Goal: Information Seeking & Learning: Learn about a topic

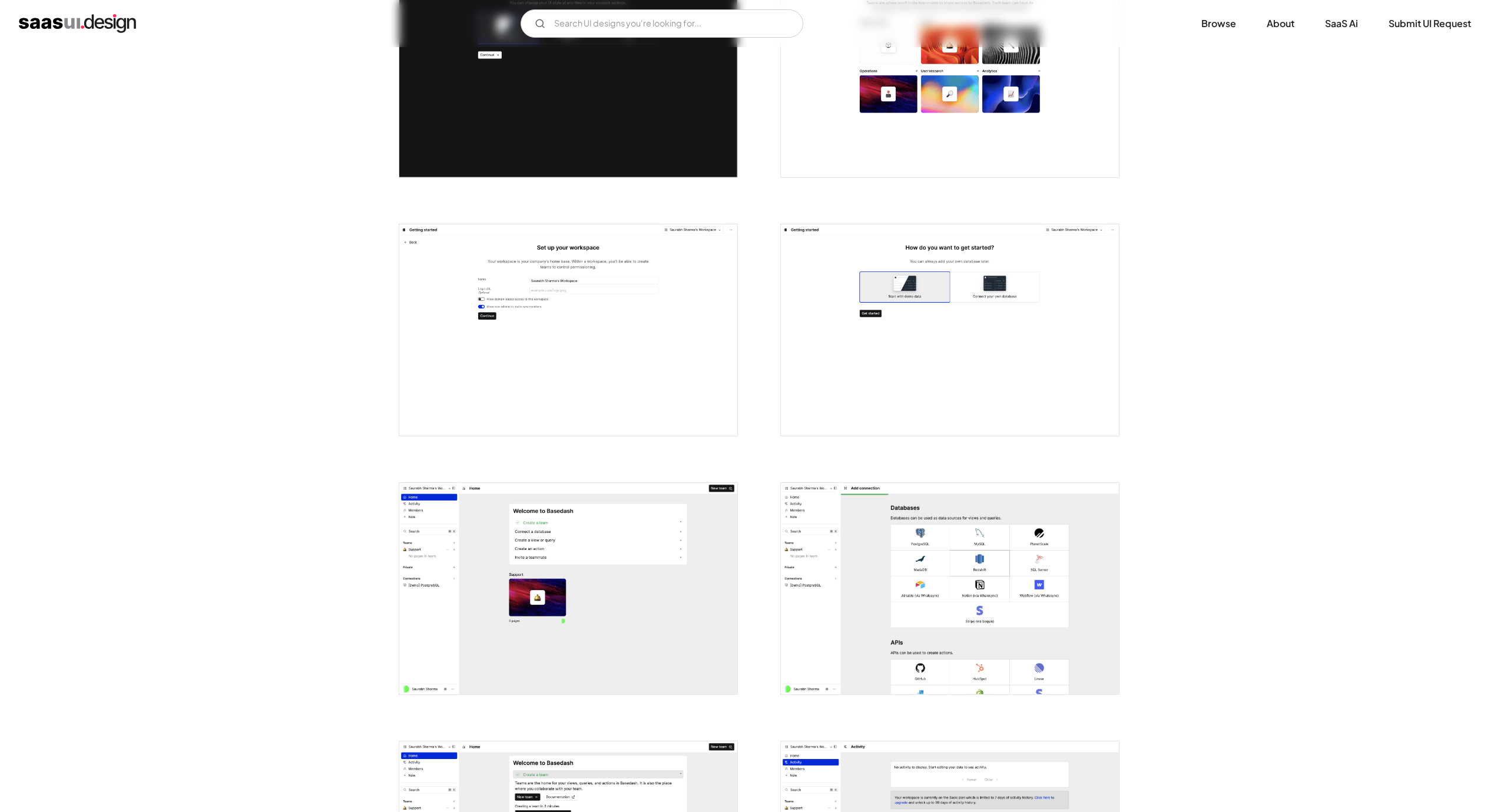
scroll to position [353, 0]
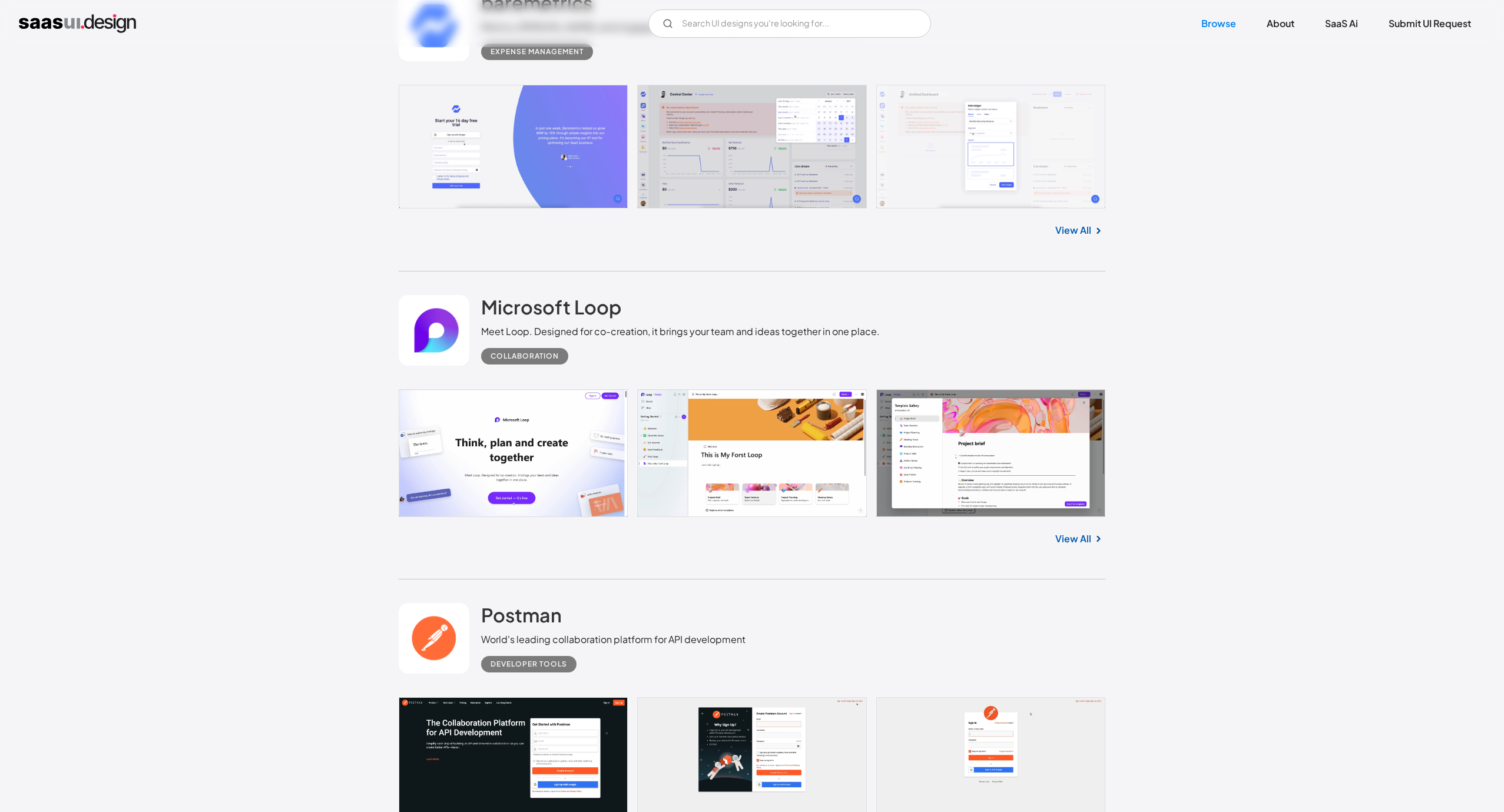
scroll to position [7164, 0]
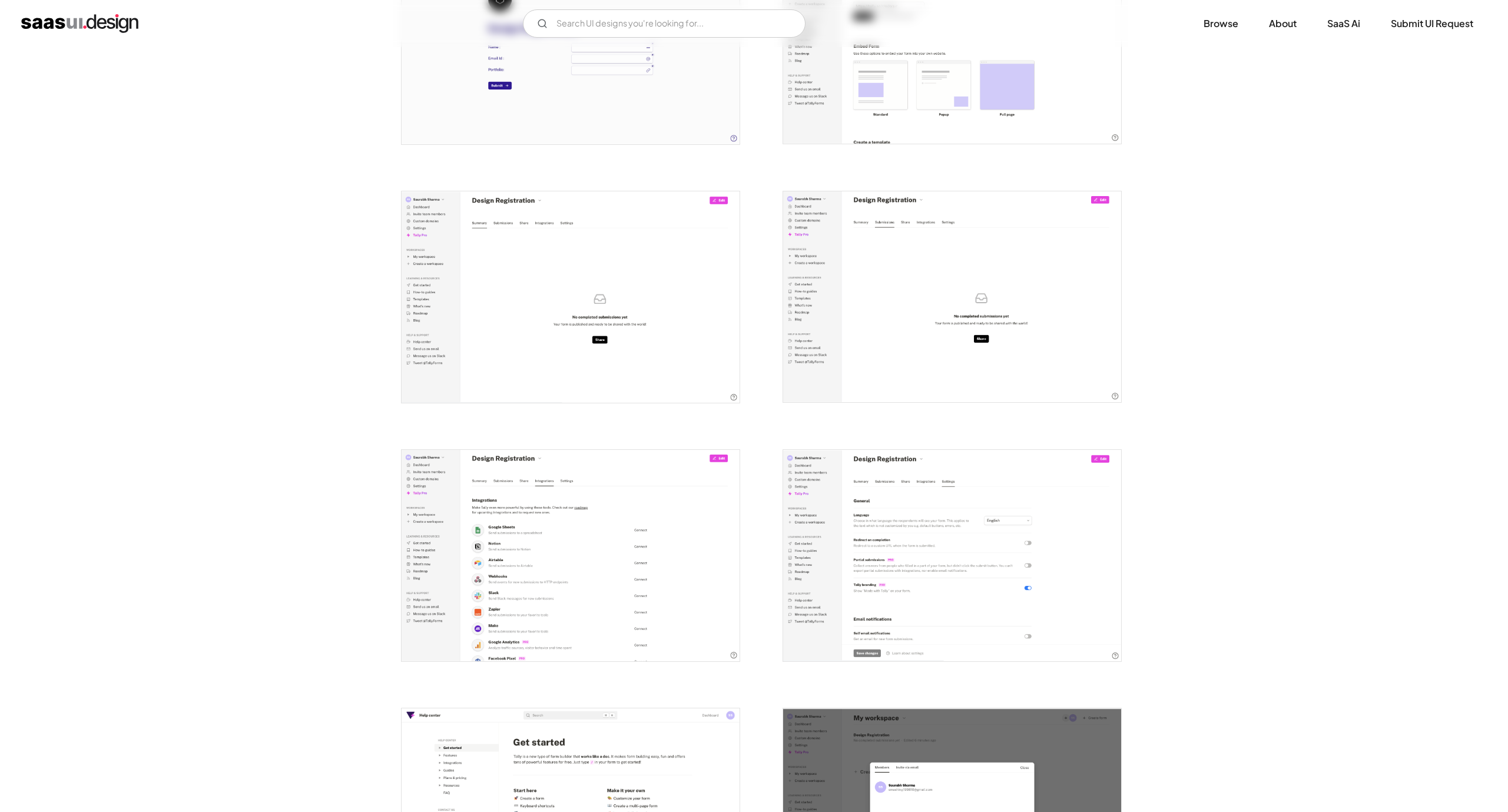
scroll to position [1015, 0]
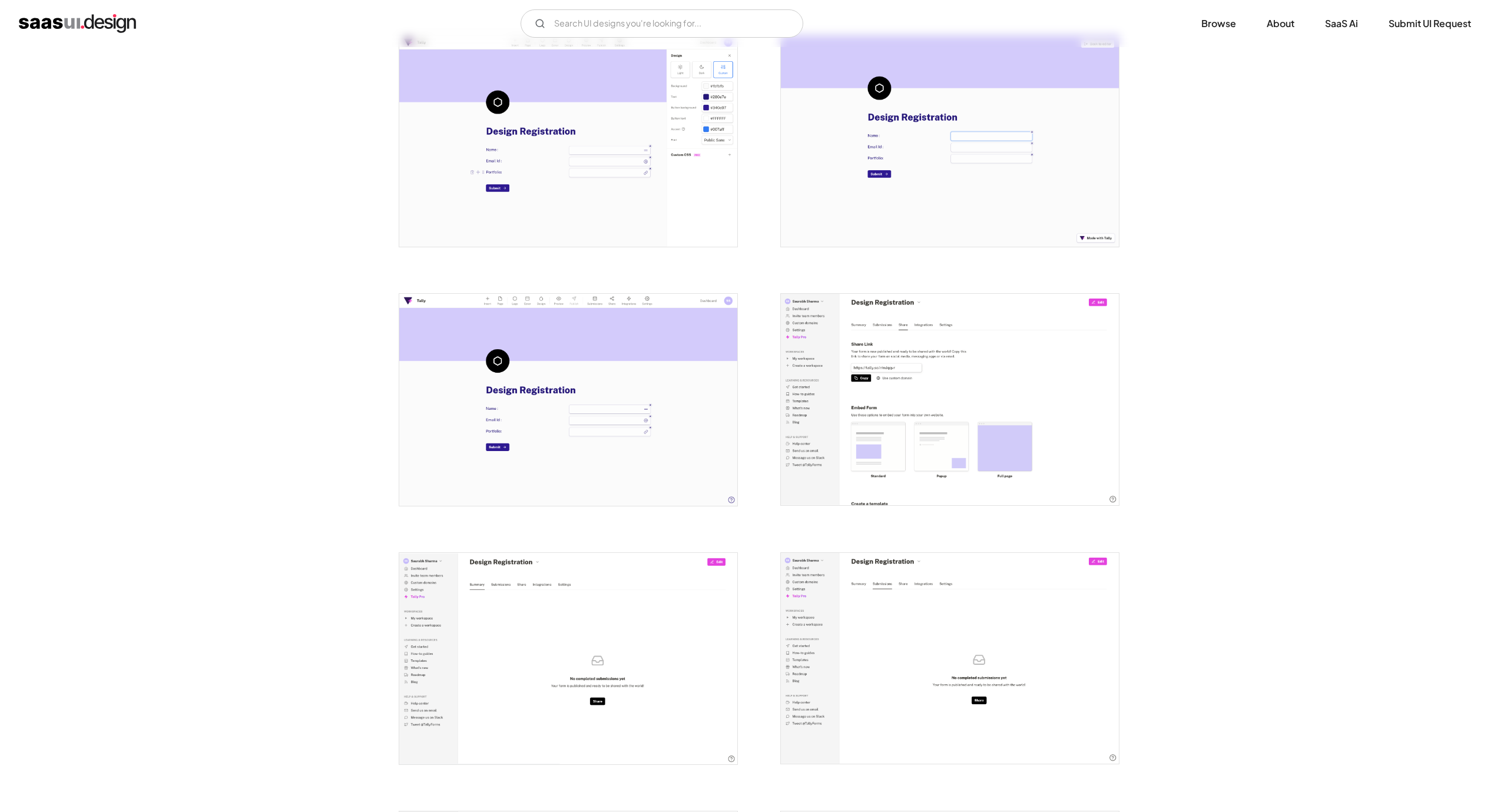
click at [984, 364] on img "open lightbox" at bounding box center [950, 399] width 338 height 211
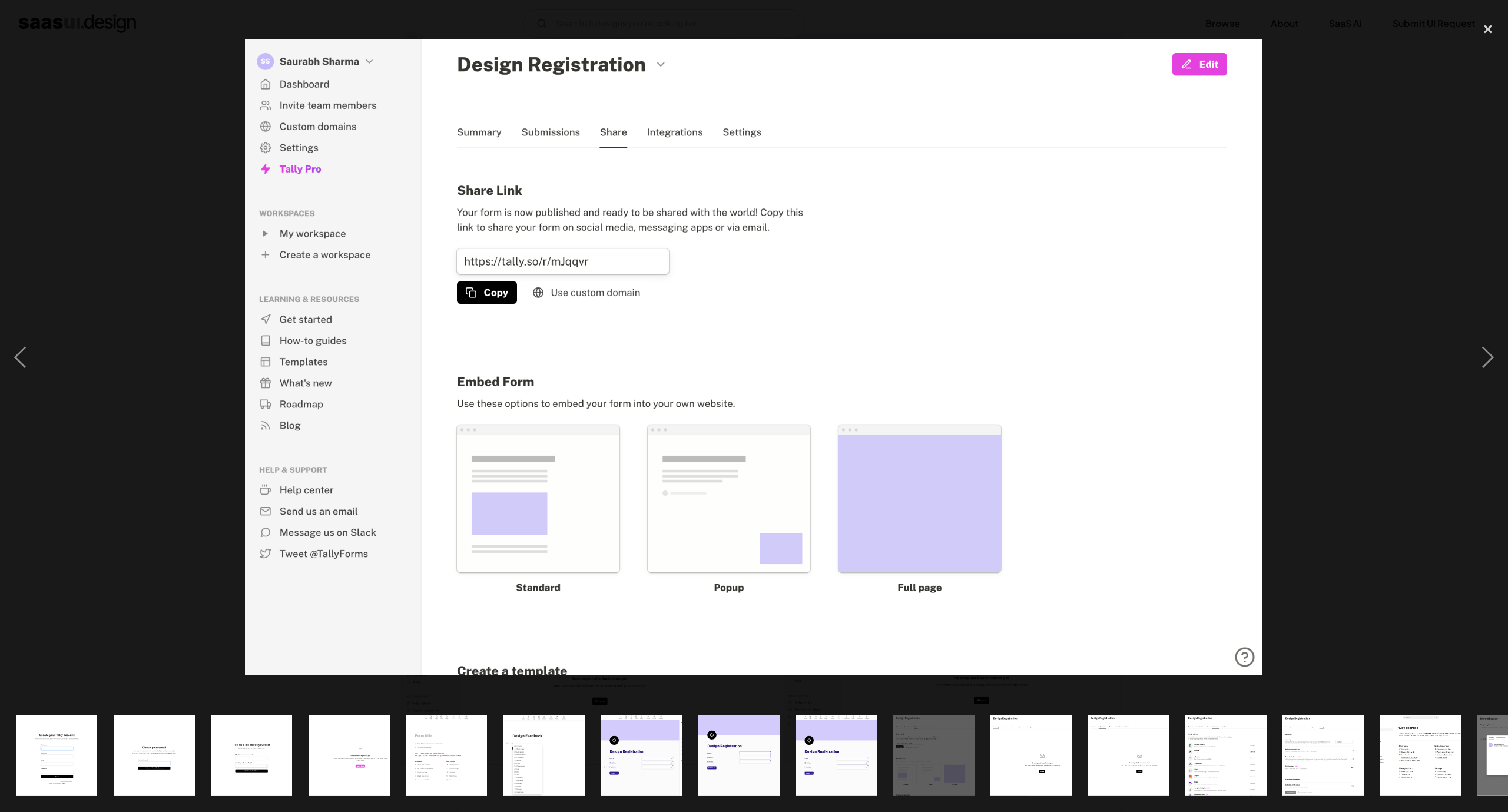
click at [1485, 29] on div "close lightbox" at bounding box center [1487, 30] width 40 height 26
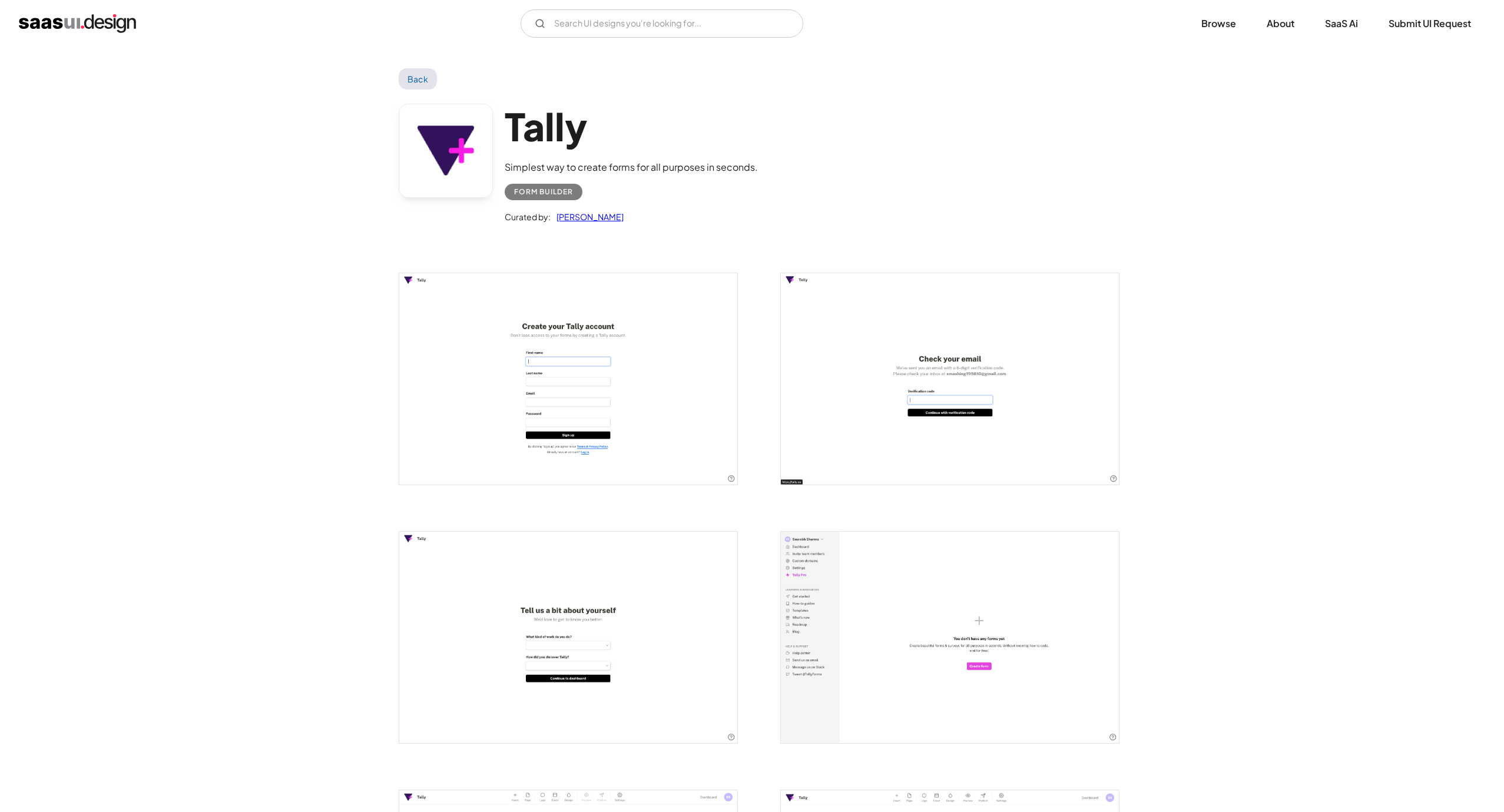
scroll to position [0, 0]
click at [415, 76] on link "Back" at bounding box center [418, 81] width 38 height 21
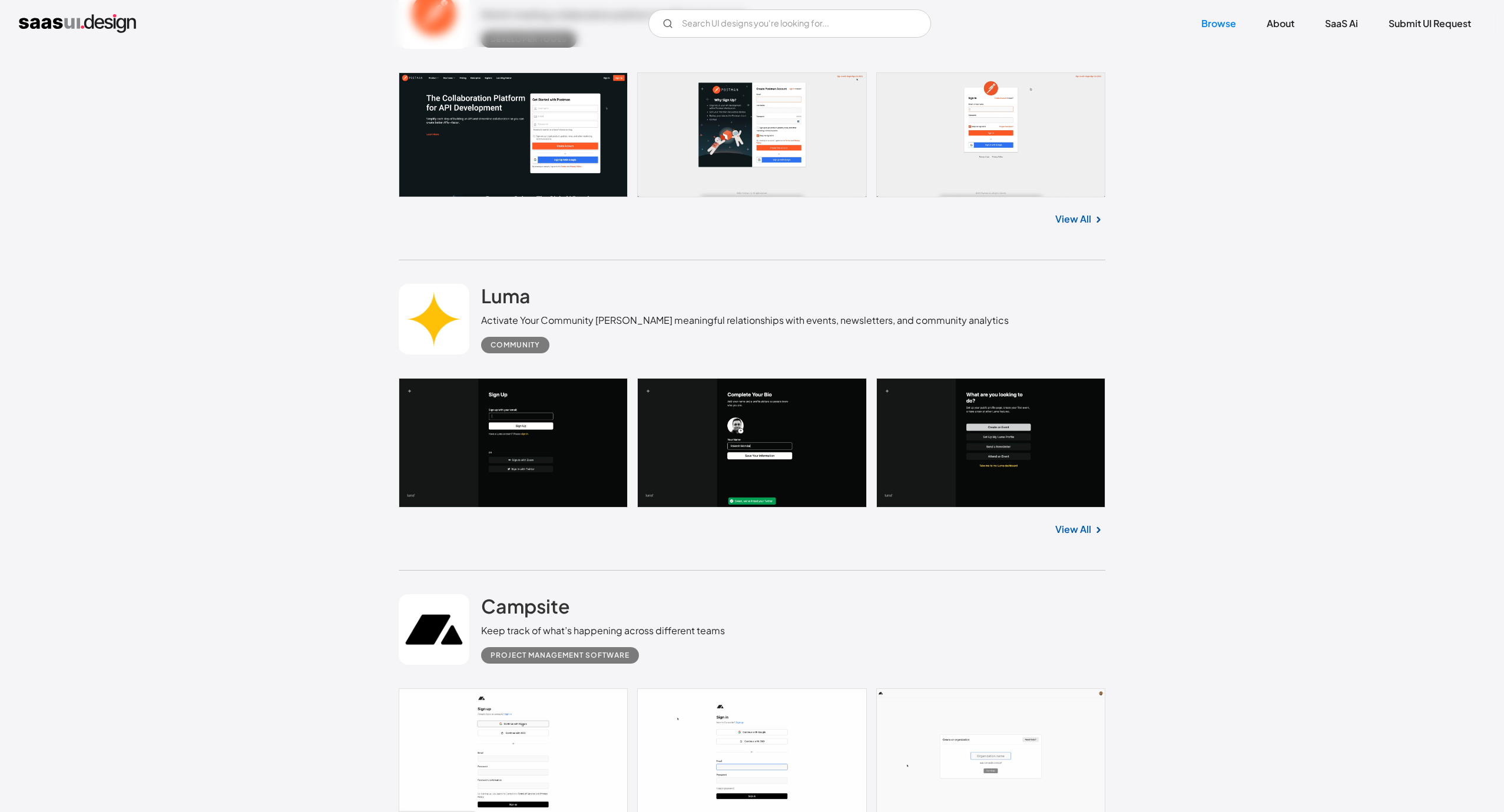
scroll to position [7164, 0]
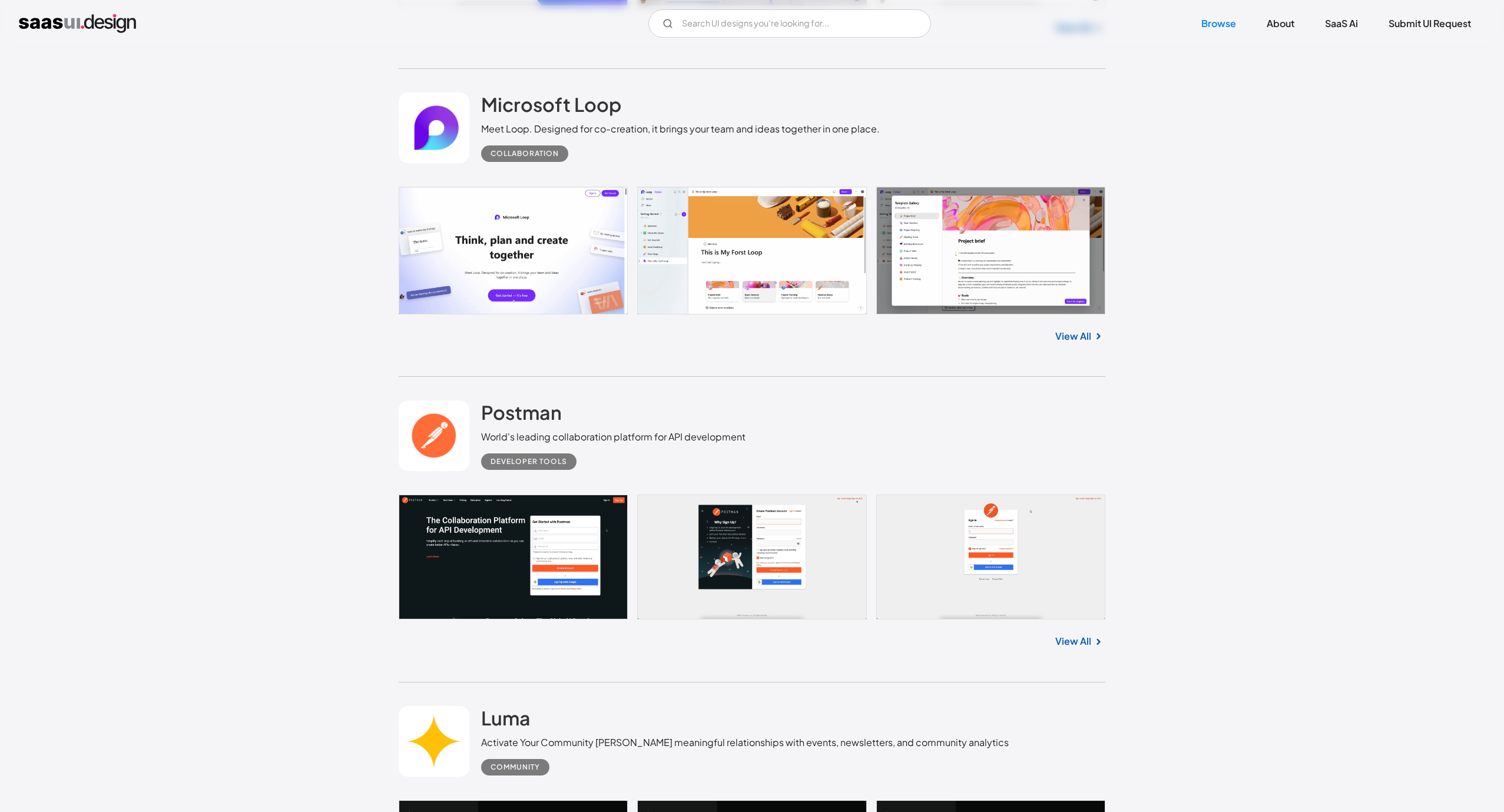
scroll to position [7606, 0]
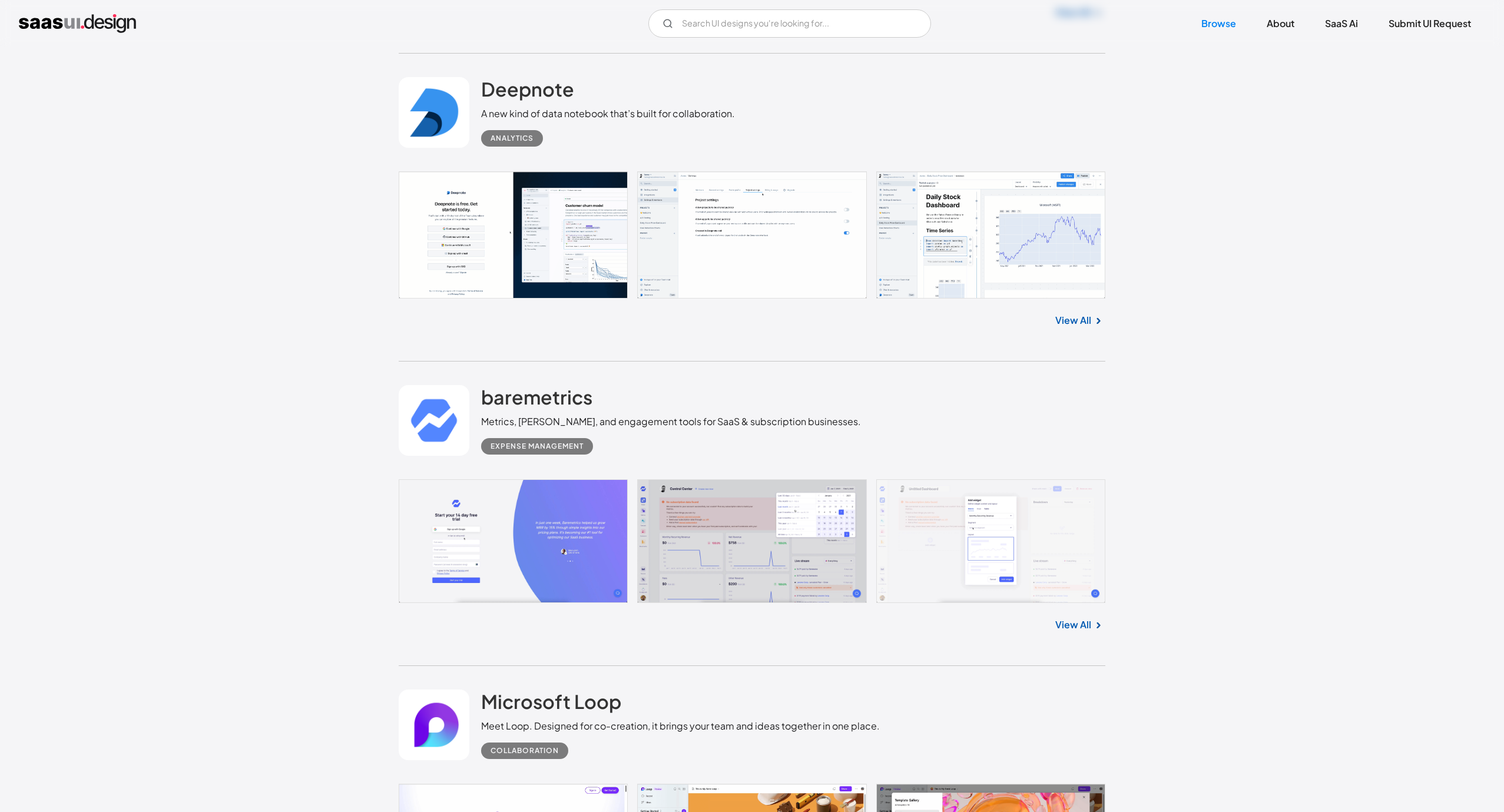
scroll to position [6746, 0]
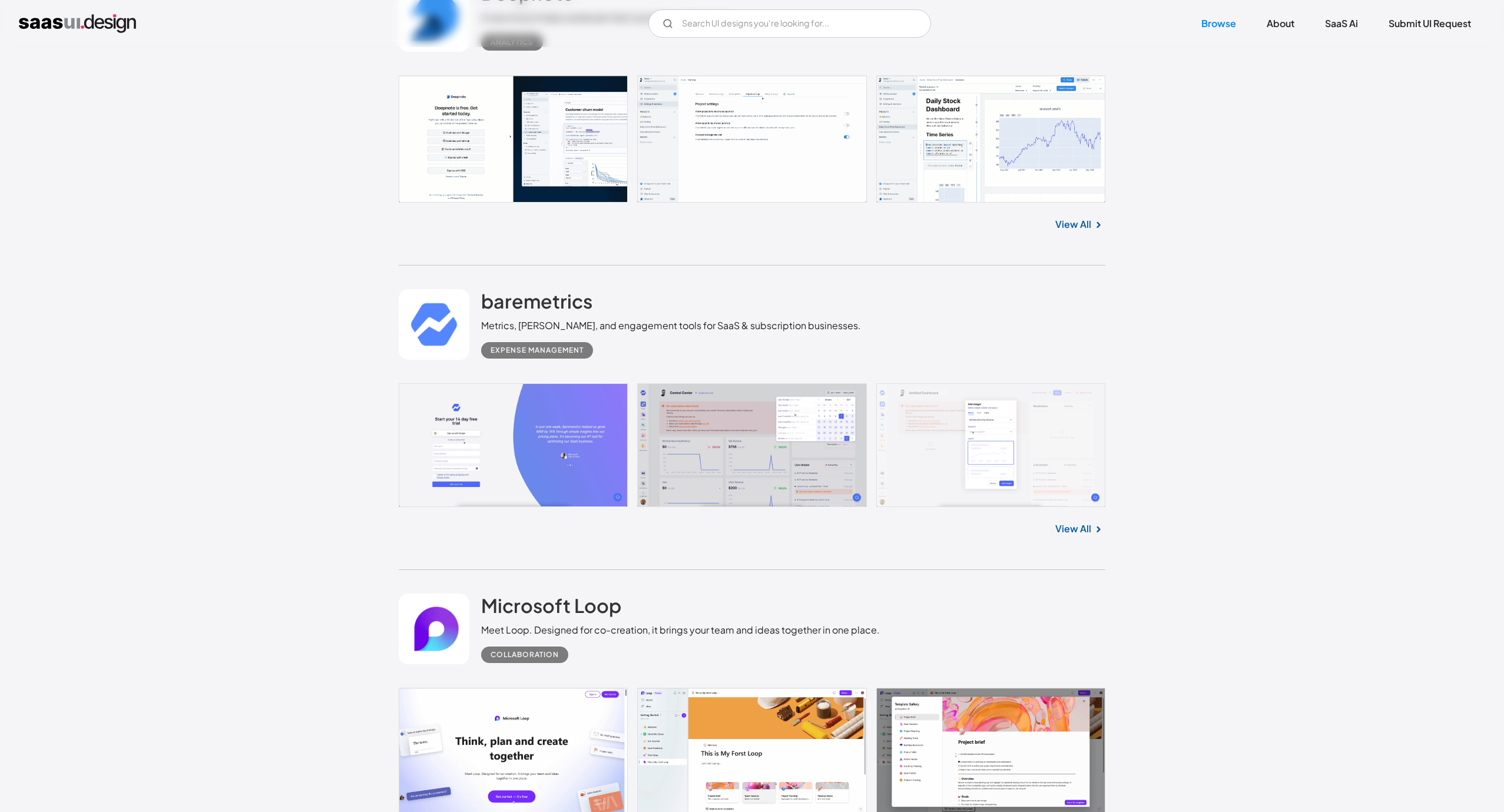
scroll to position [7100, 0]
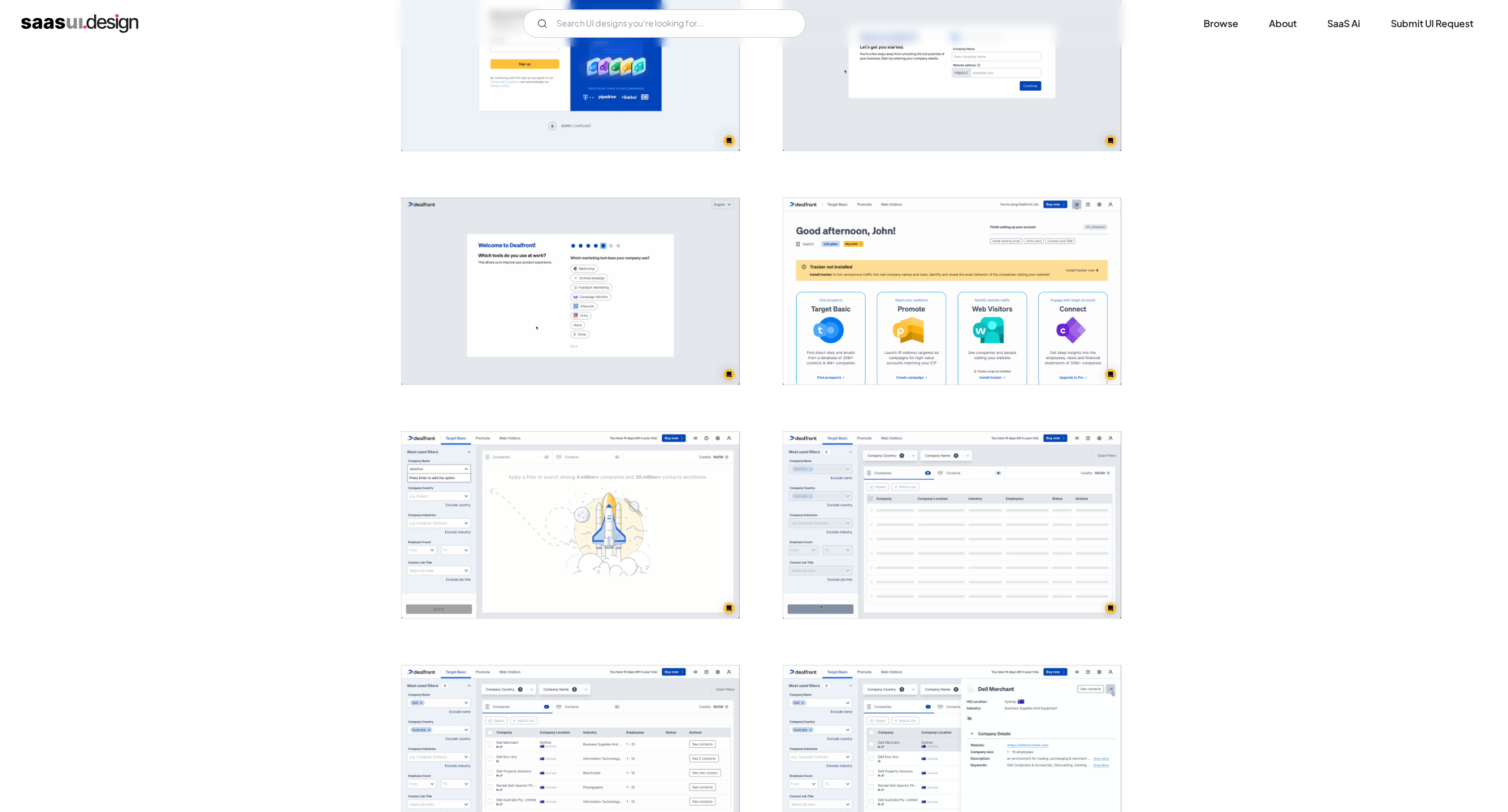
scroll to position [441, 0]
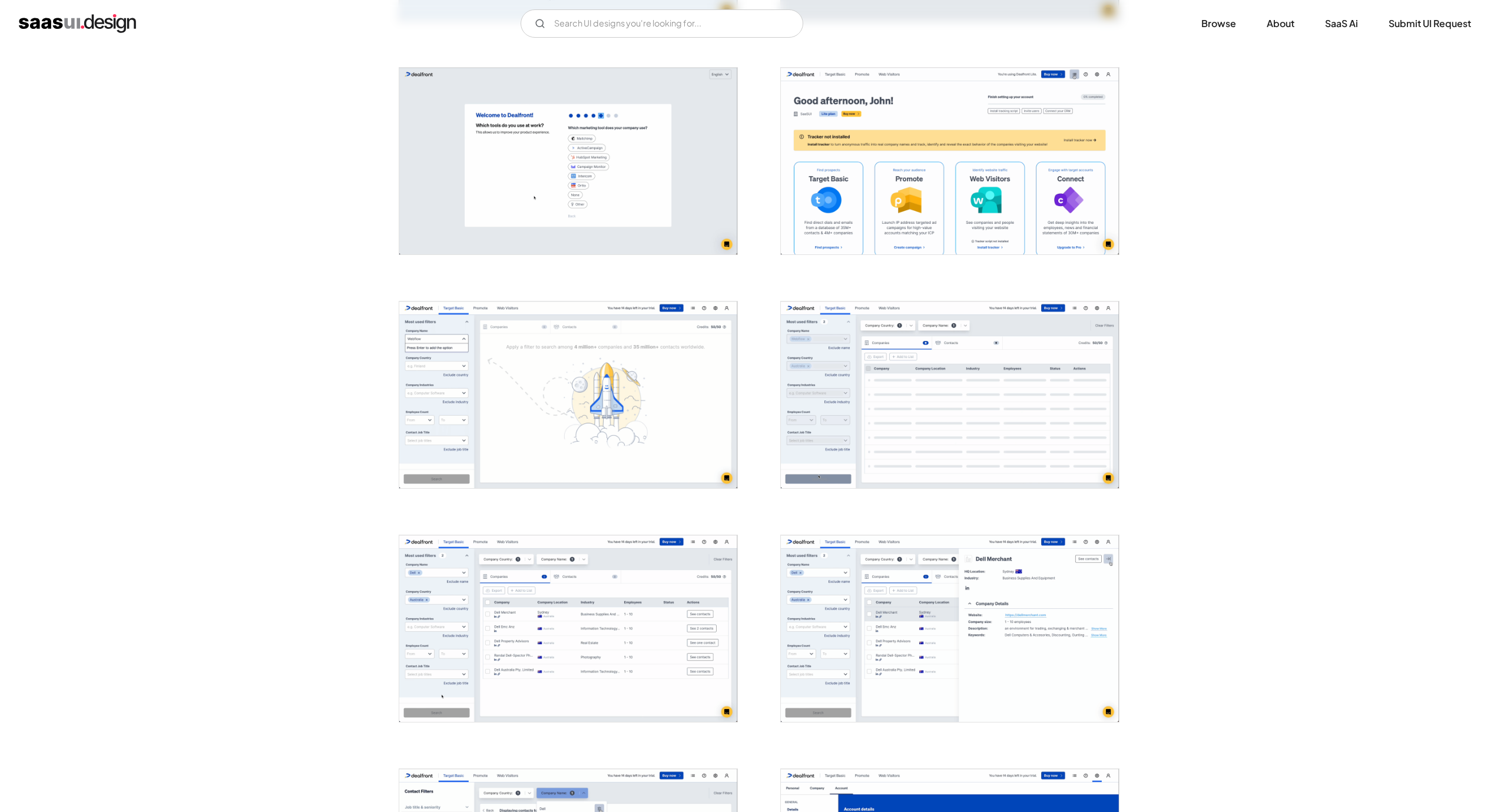
click at [909, 173] on img "open lightbox" at bounding box center [950, 161] width 338 height 187
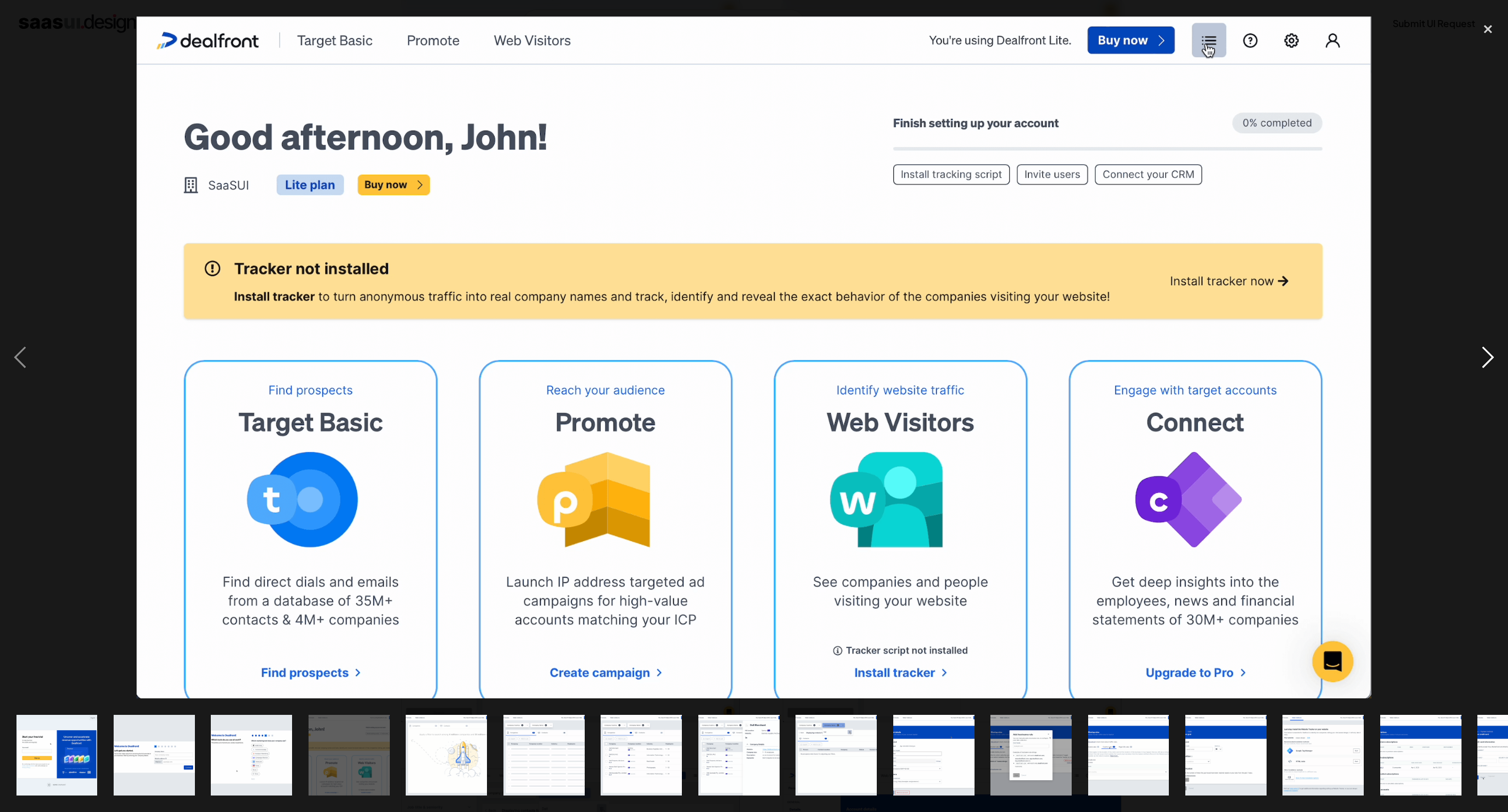
click at [1472, 360] on div "next image" at bounding box center [1487, 357] width 40 height 682
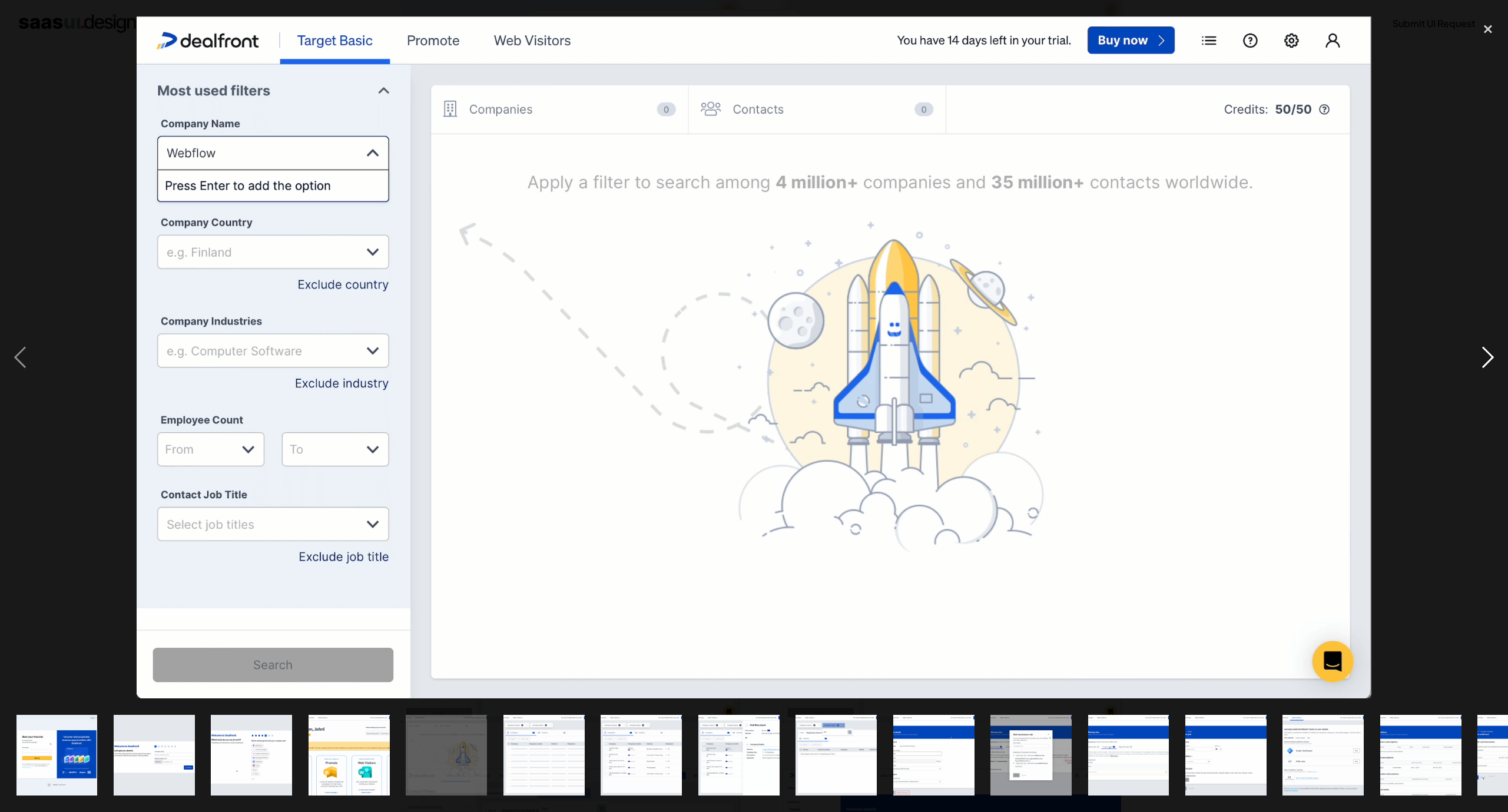
click at [1472, 354] on div "next image" at bounding box center [1487, 357] width 40 height 682
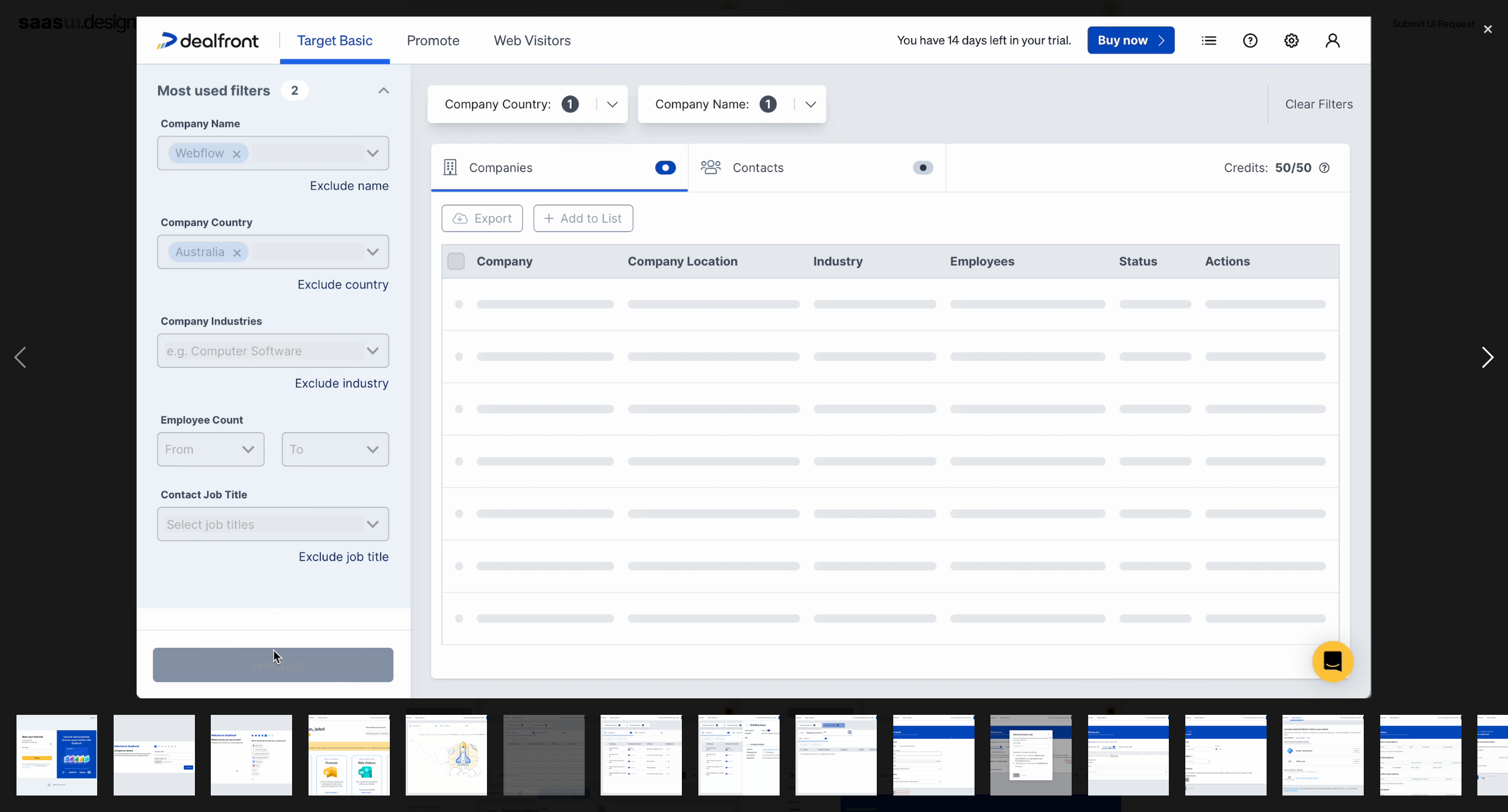
click at [1472, 354] on div "next image" at bounding box center [1487, 357] width 40 height 682
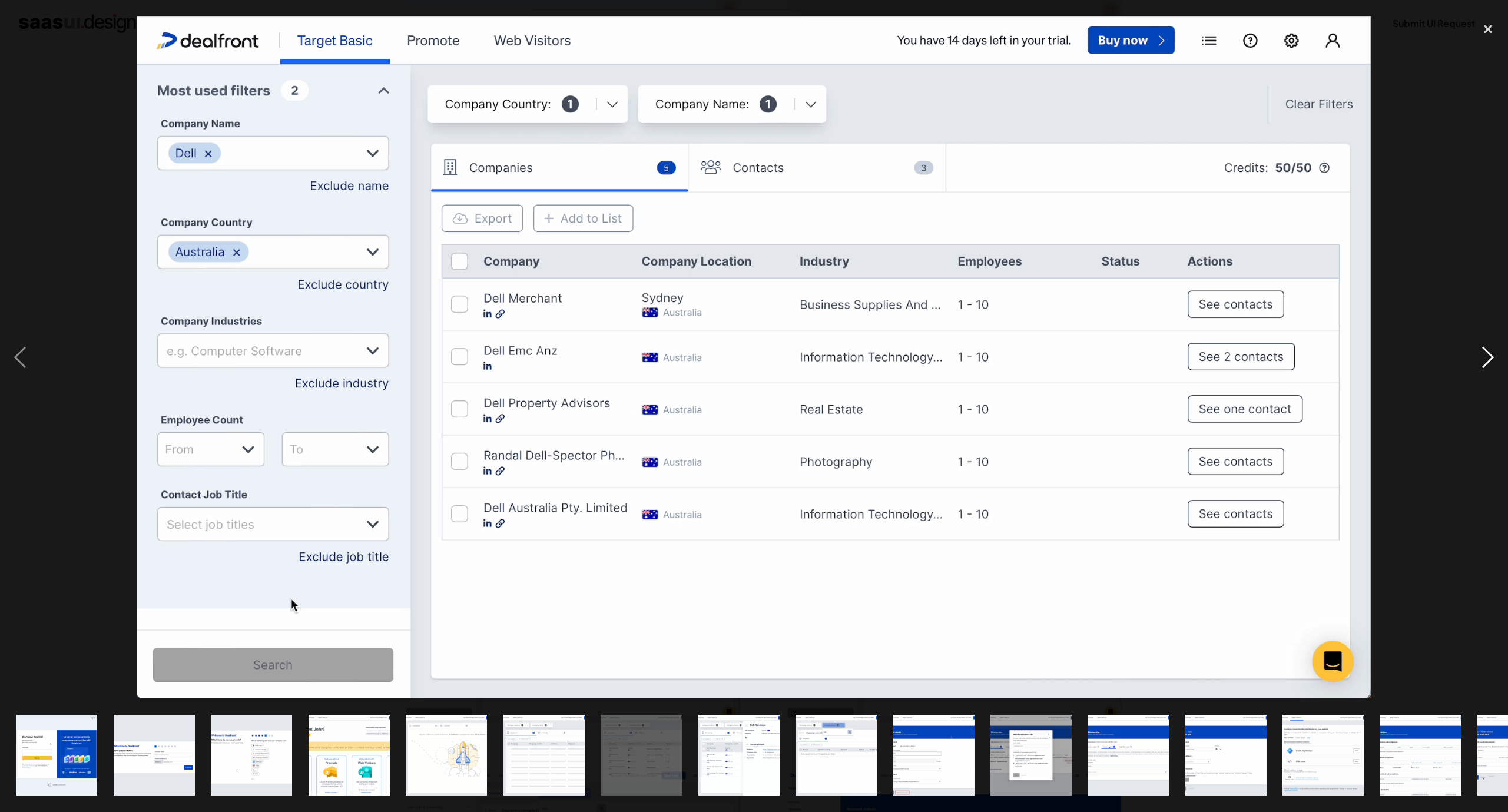
click at [1472, 354] on div "next image" at bounding box center [1487, 357] width 40 height 682
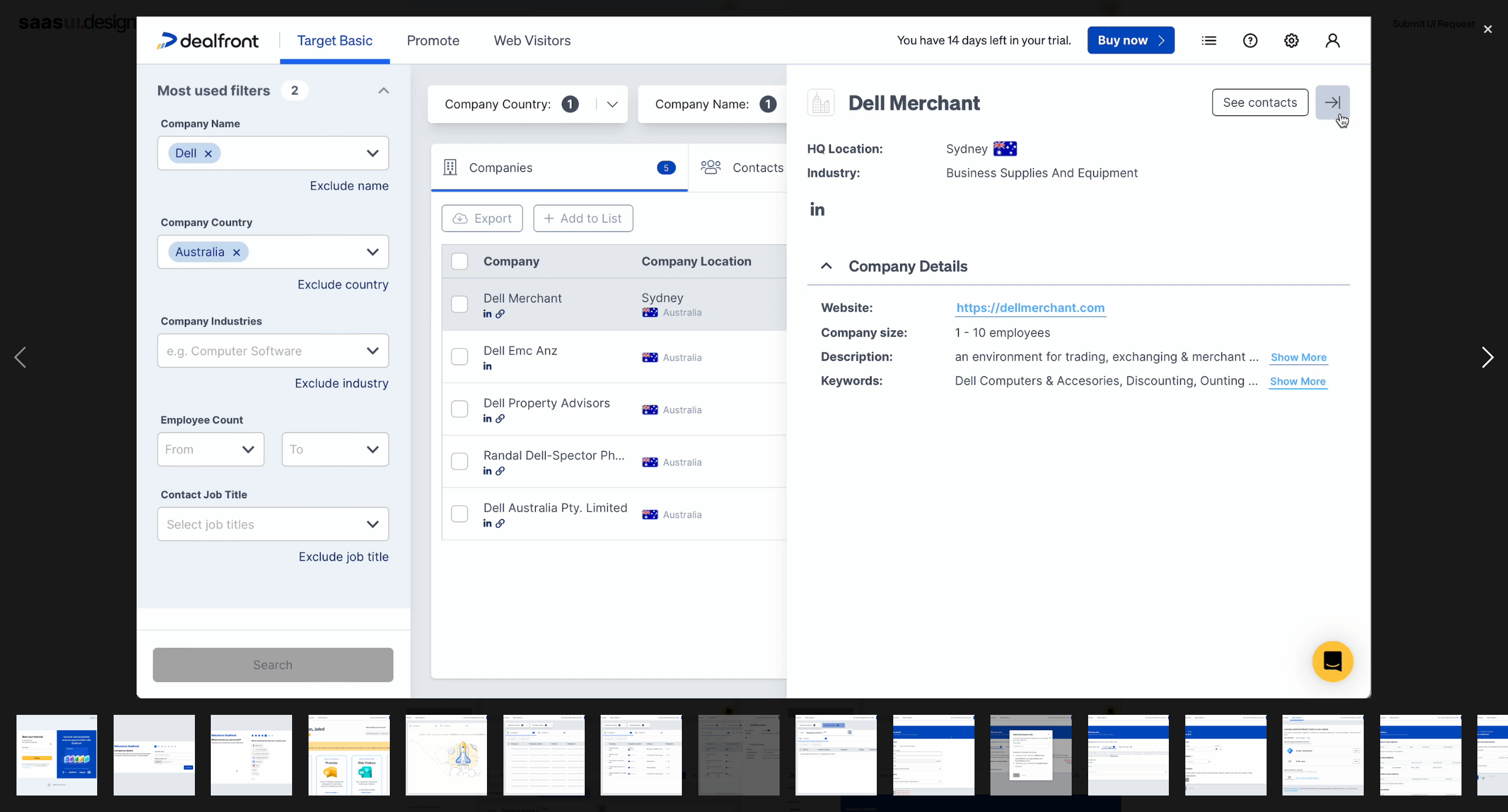
click at [1472, 354] on div "next image" at bounding box center [1487, 357] width 40 height 682
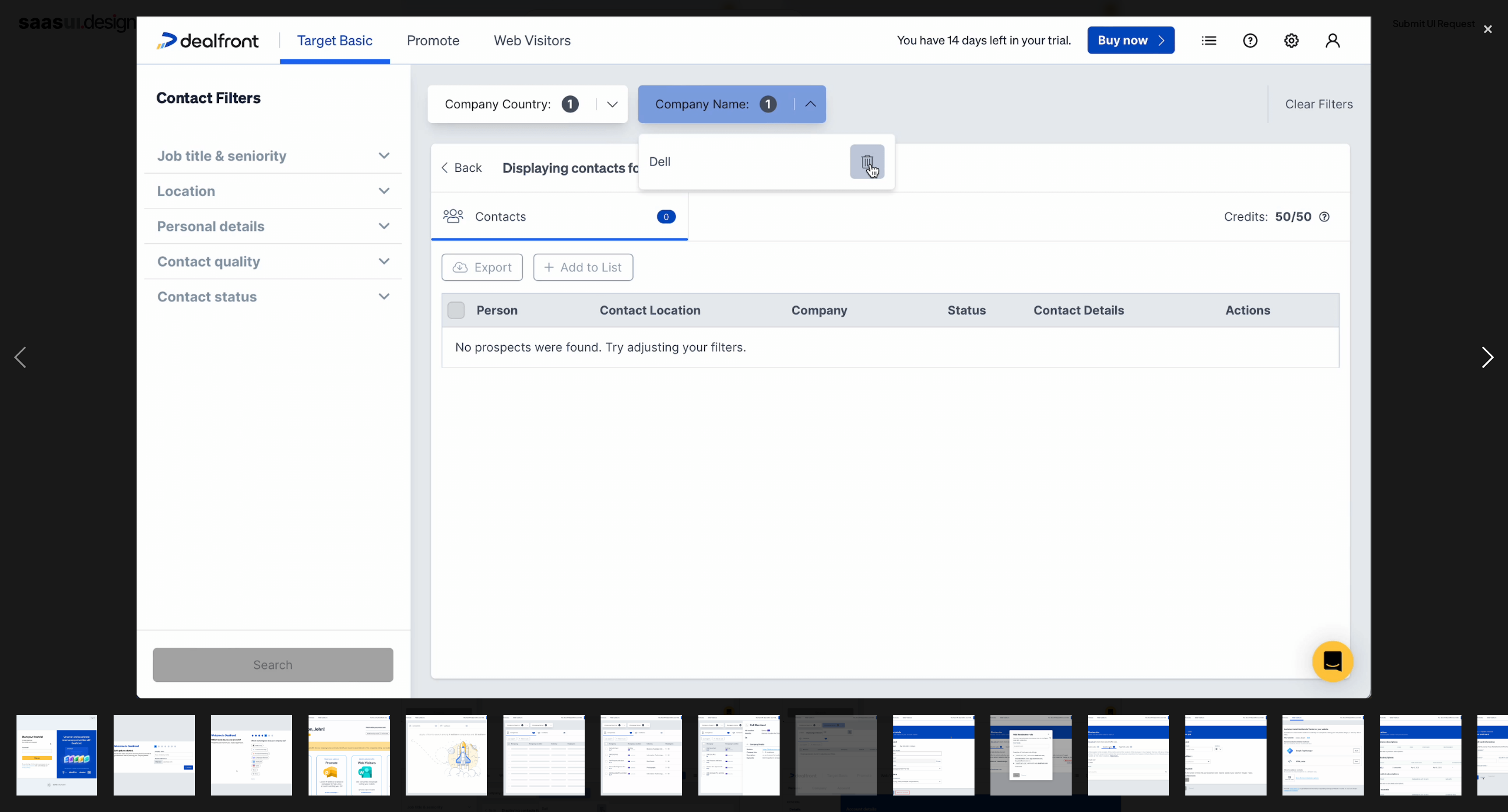
click at [1472, 354] on div "next image" at bounding box center [1487, 357] width 40 height 682
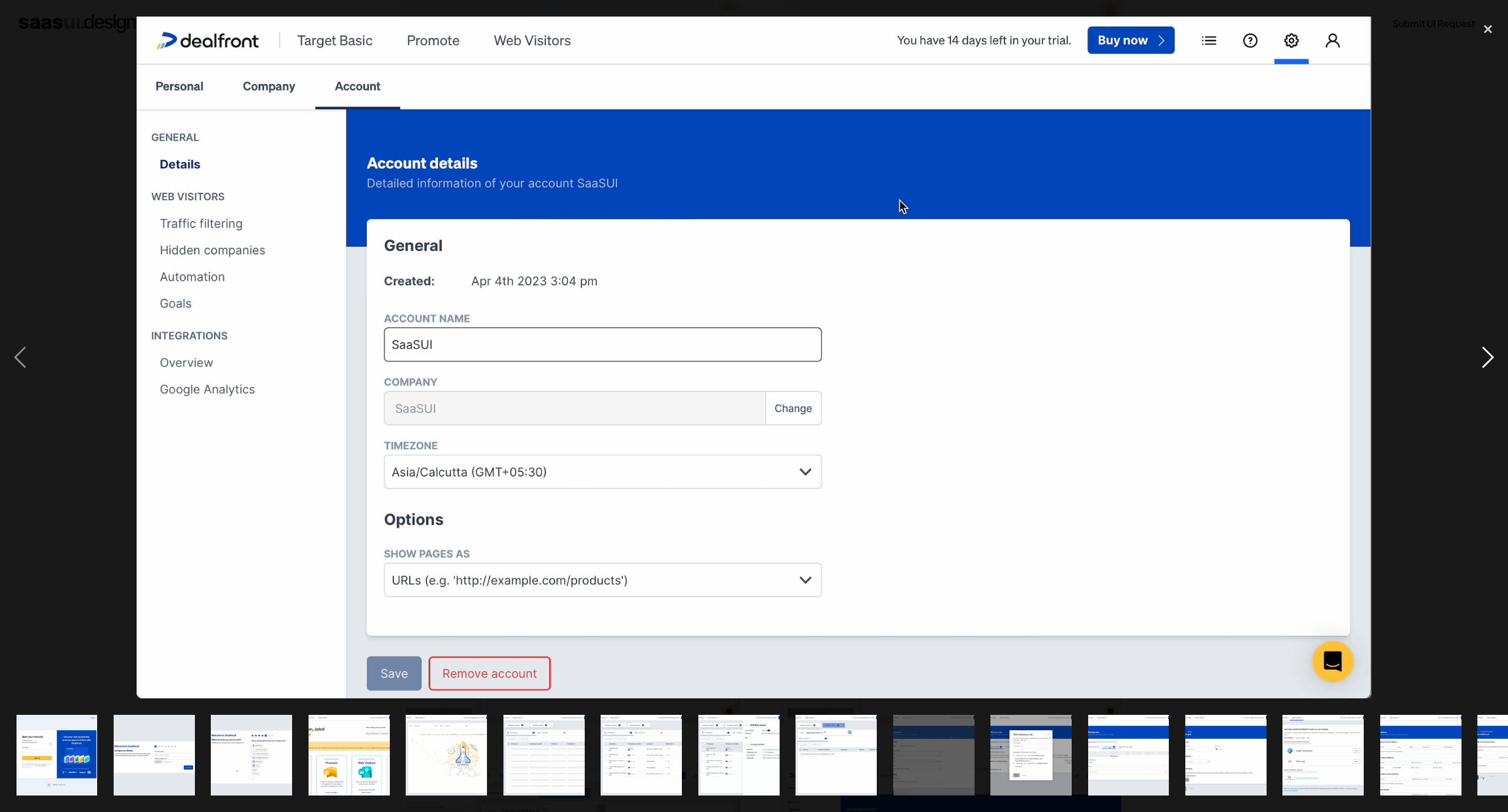
click at [1472, 354] on div "next image" at bounding box center [1487, 357] width 40 height 682
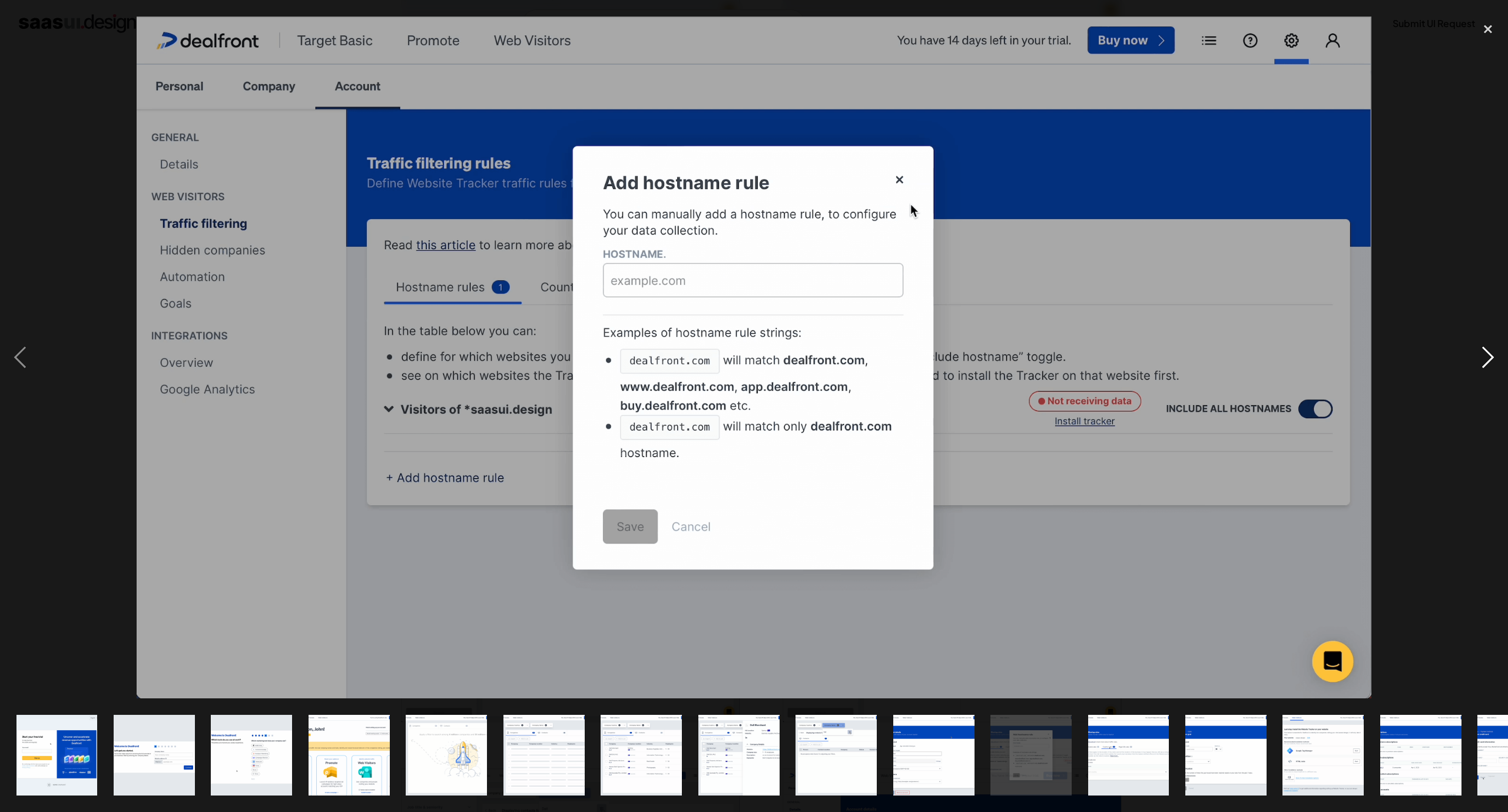
click at [1472, 354] on div "next image" at bounding box center [1487, 357] width 40 height 682
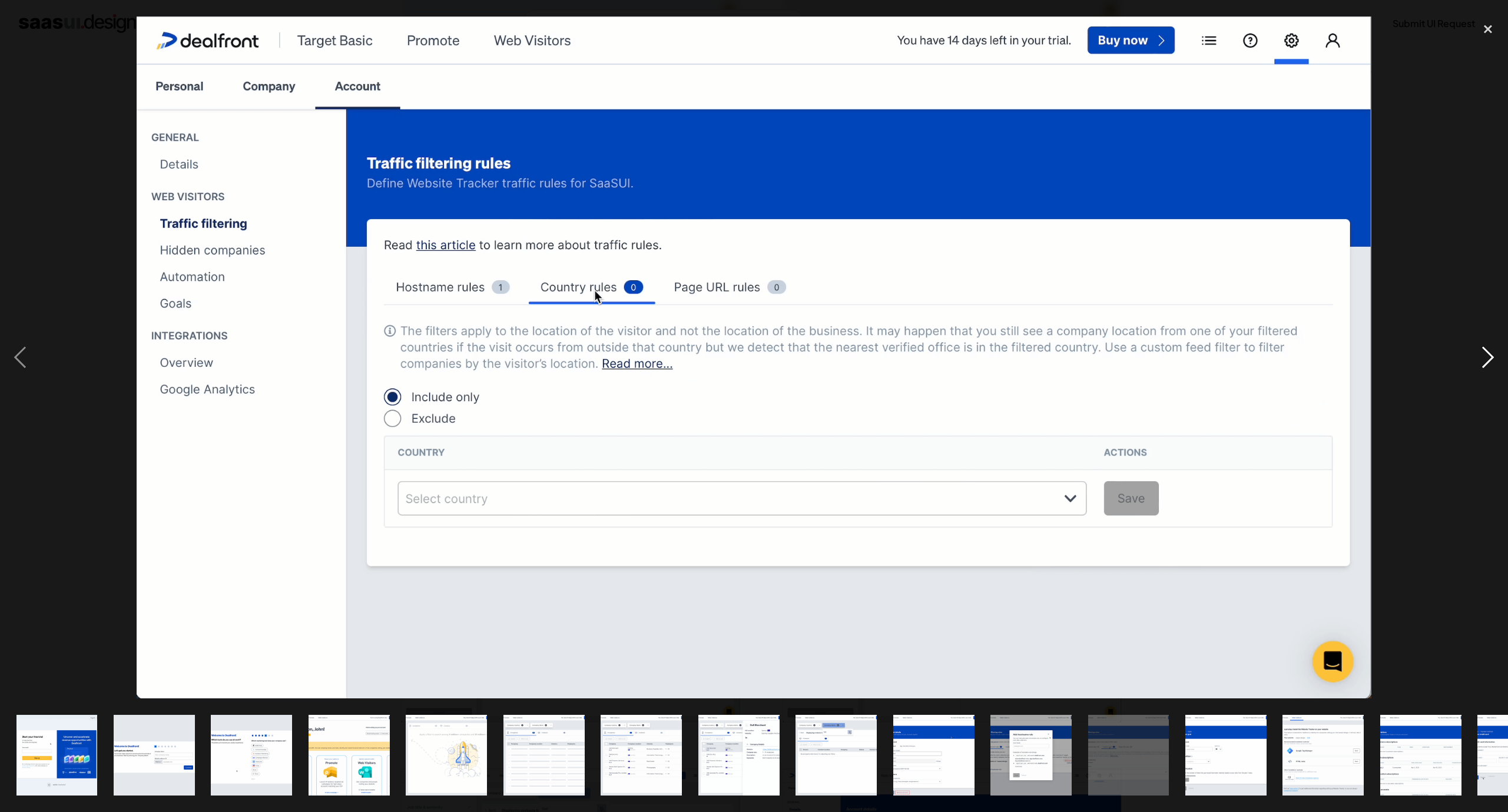
click at [1472, 354] on div "next image" at bounding box center [1487, 357] width 40 height 682
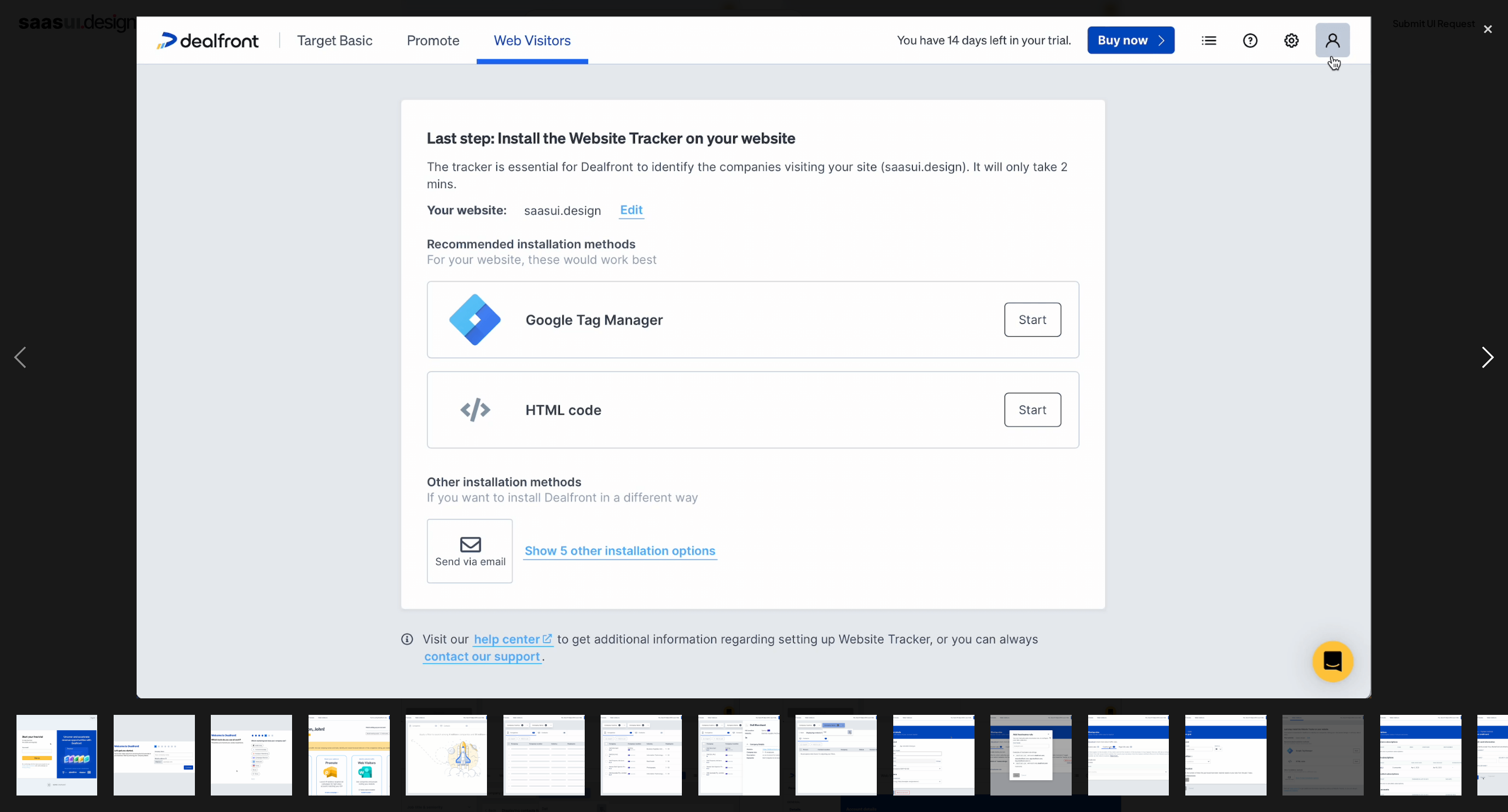
click at [1472, 354] on div "next image" at bounding box center [1487, 357] width 40 height 682
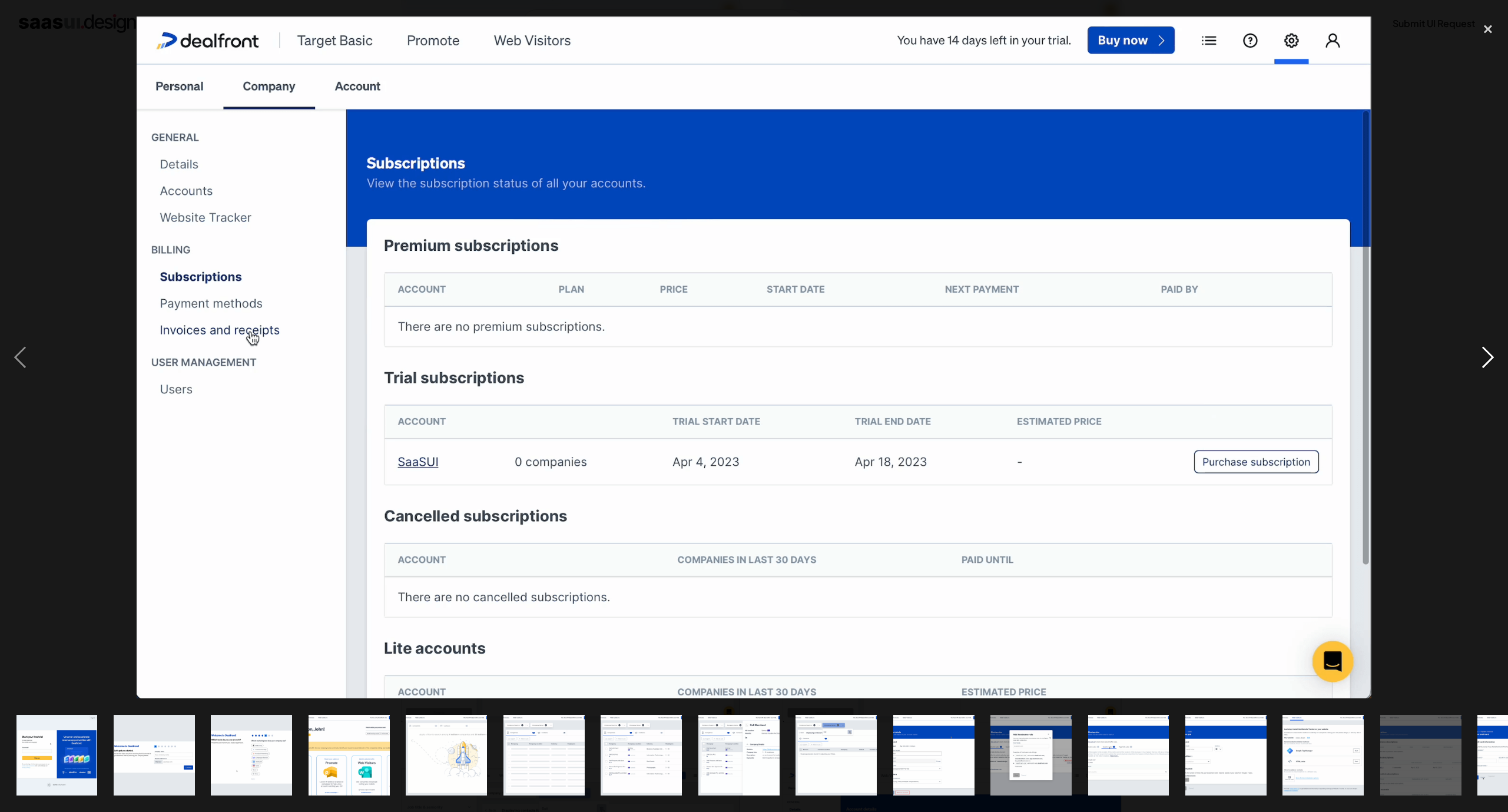
click at [1472, 354] on div "next image" at bounding box center [1487, 357] width 40 height 682
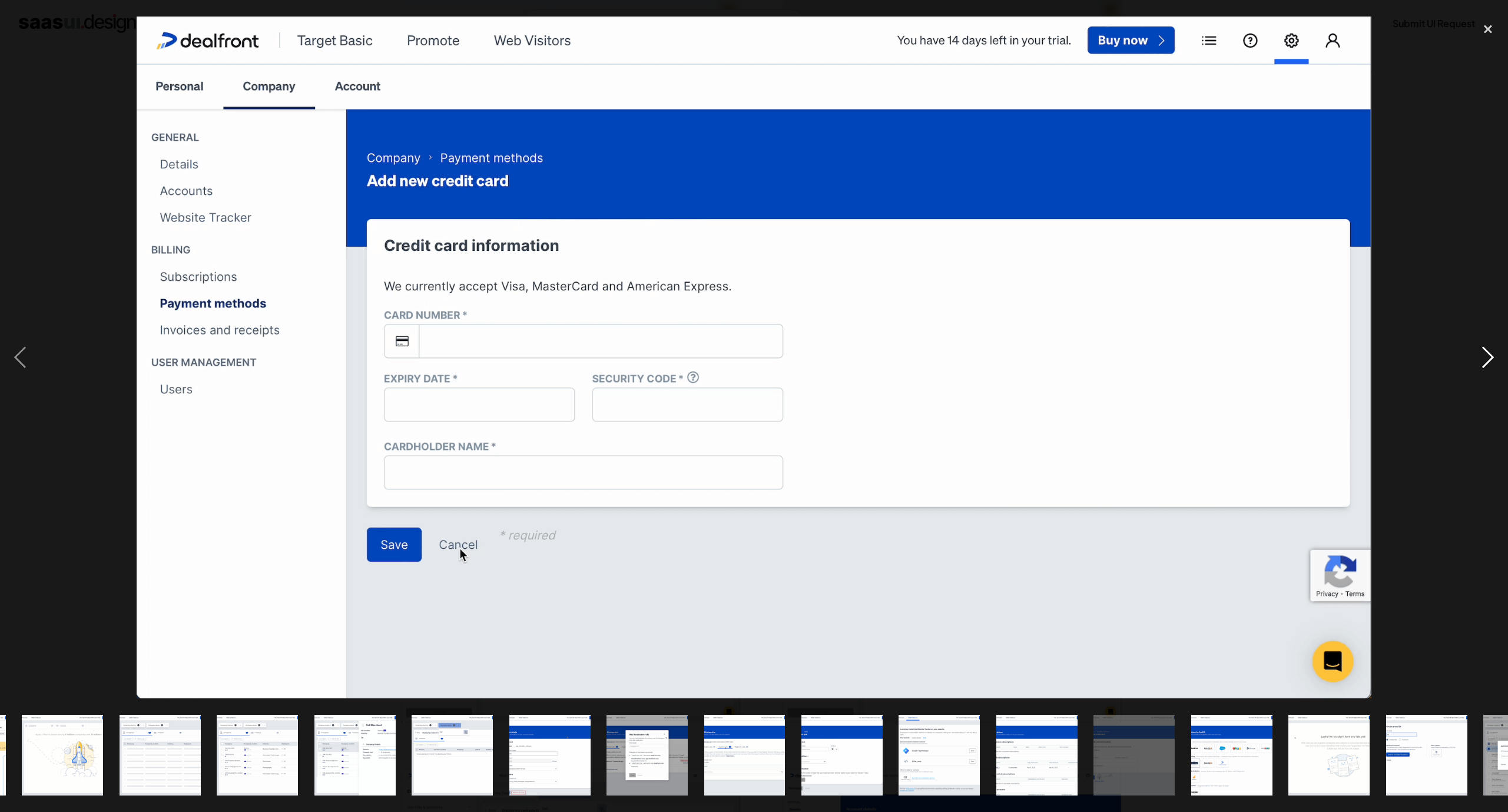
click at [1472, 354] on div "next image" at bounding box center [1487, 357] width 40 height 682
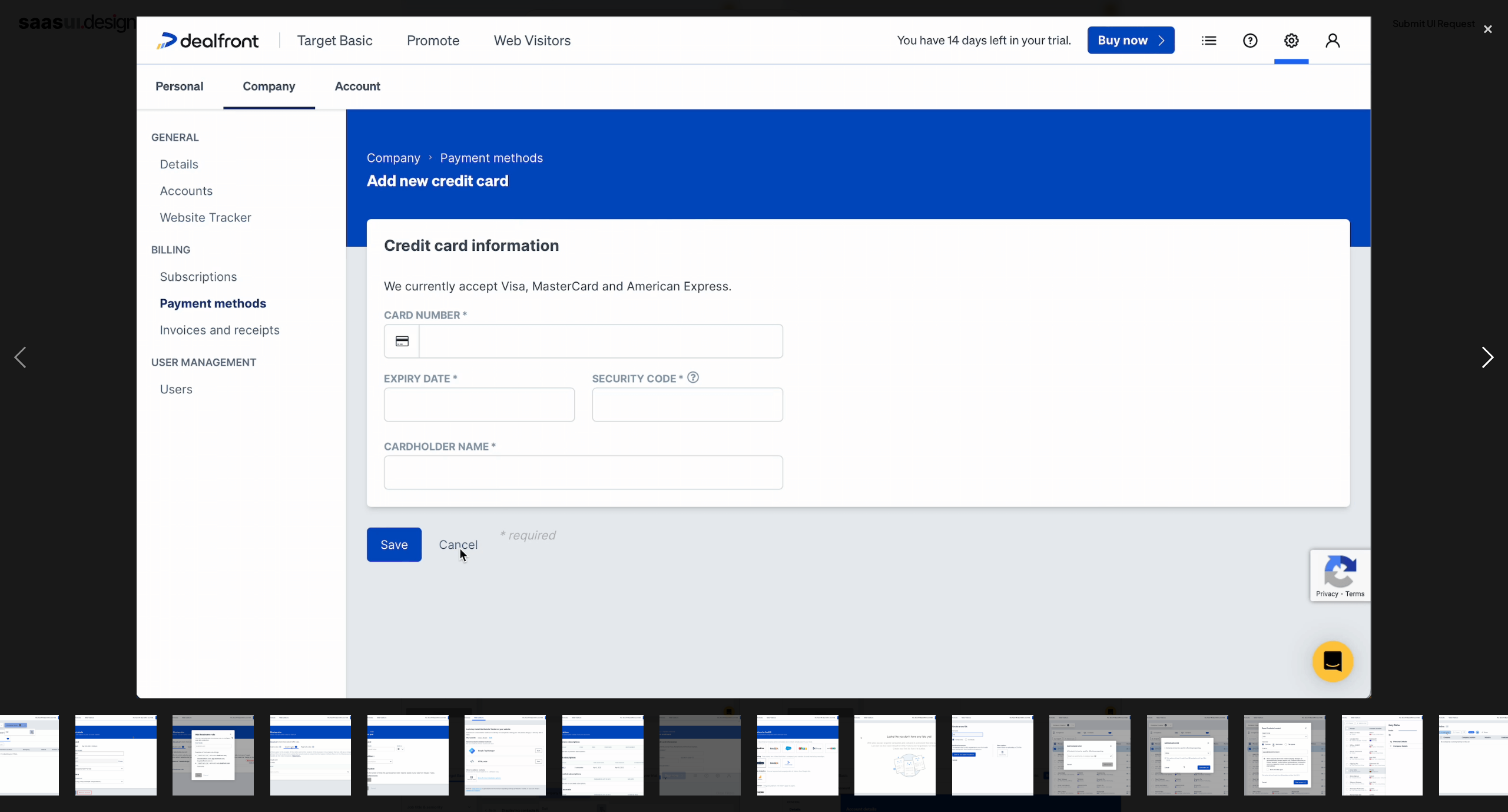
click at [1472, 354] on div "next image" at bounding box center [1487, 357] width 40 height 682
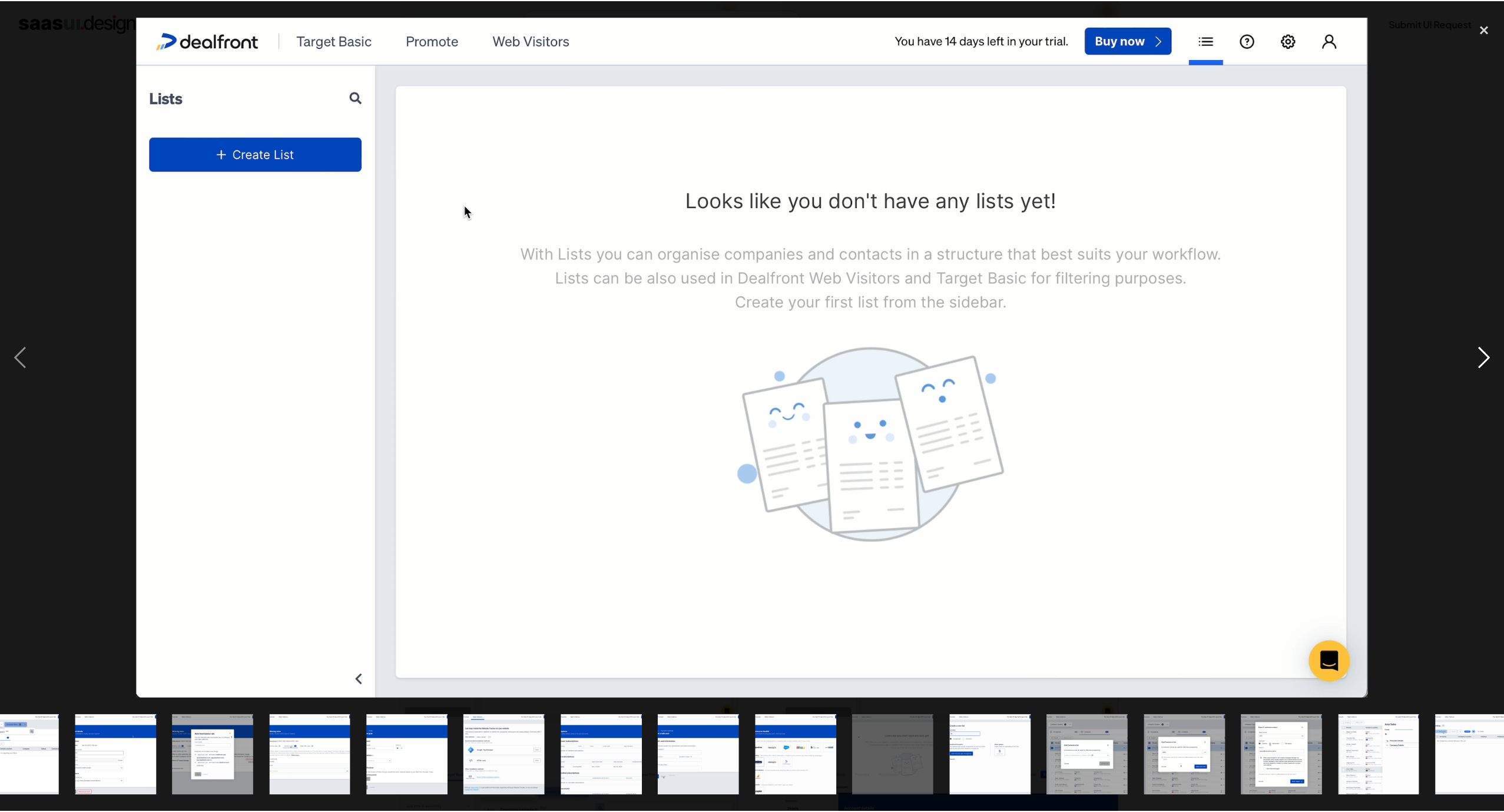
scroll to position [0, 846]
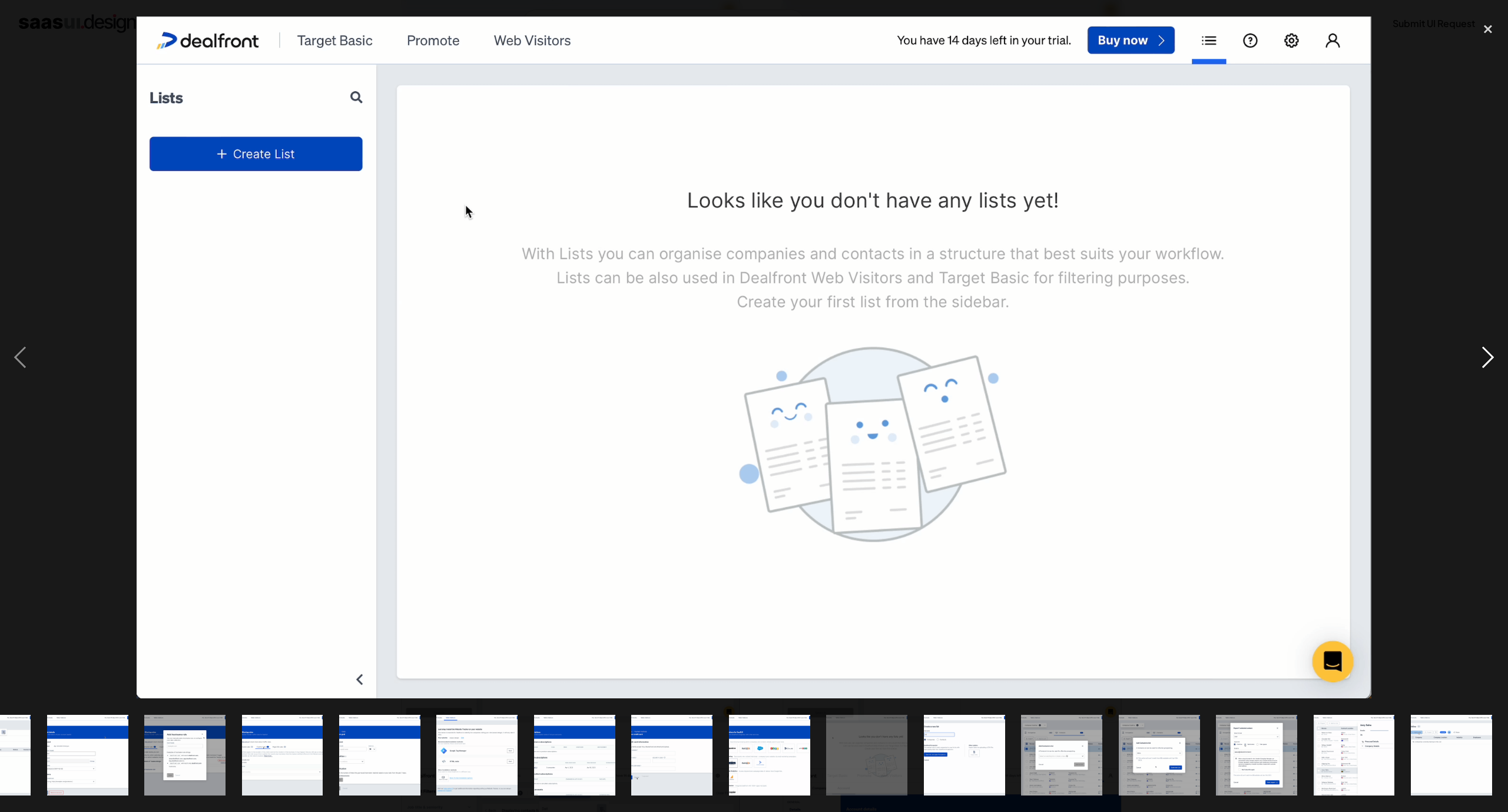
click at [1472, 354] on div "next image" at bounding box center [1487, 357] width 40 height 682
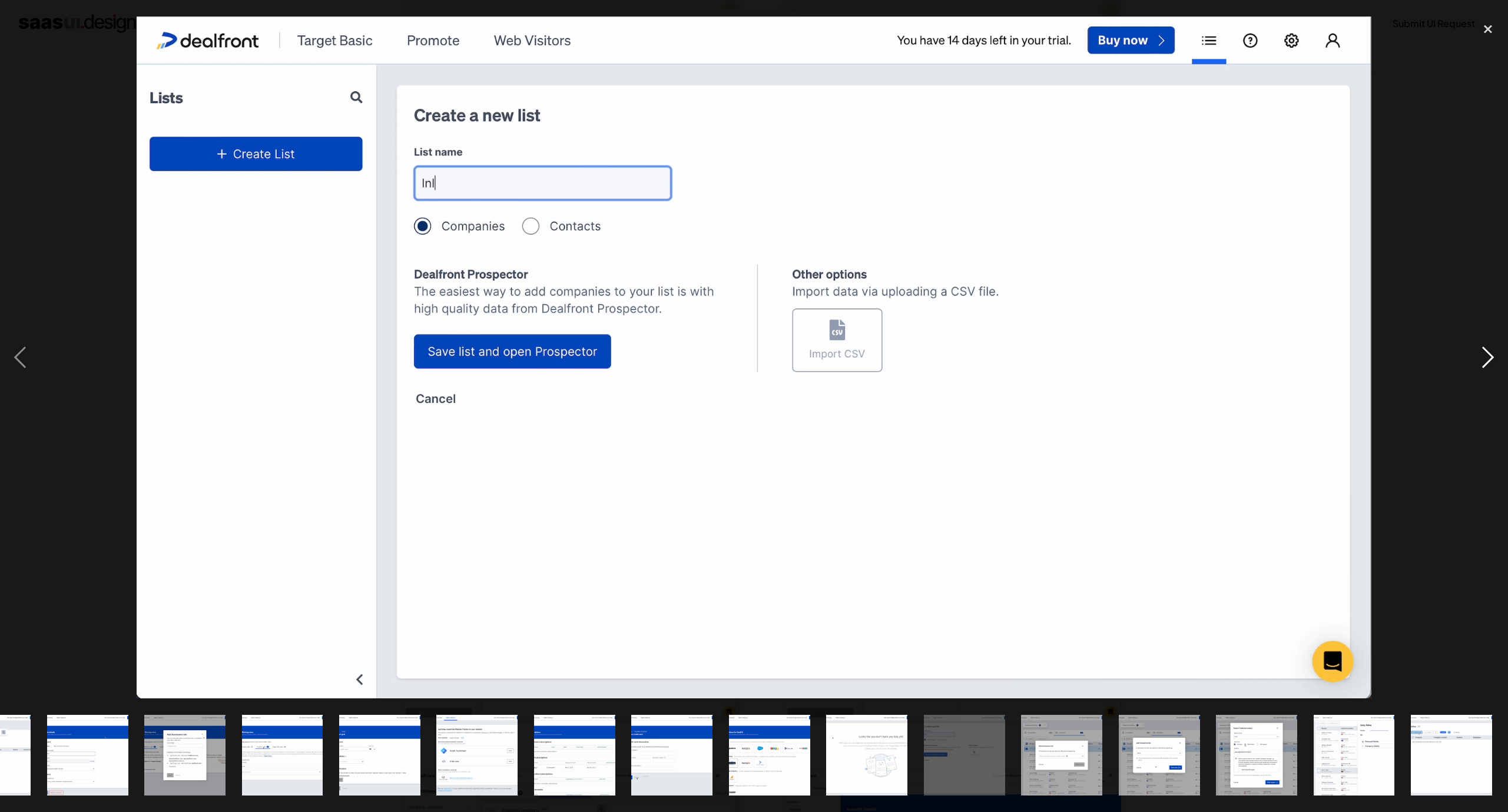
click at [1472, 354] on div "next image" at bounding box center [1487, 357] width 40 height 682
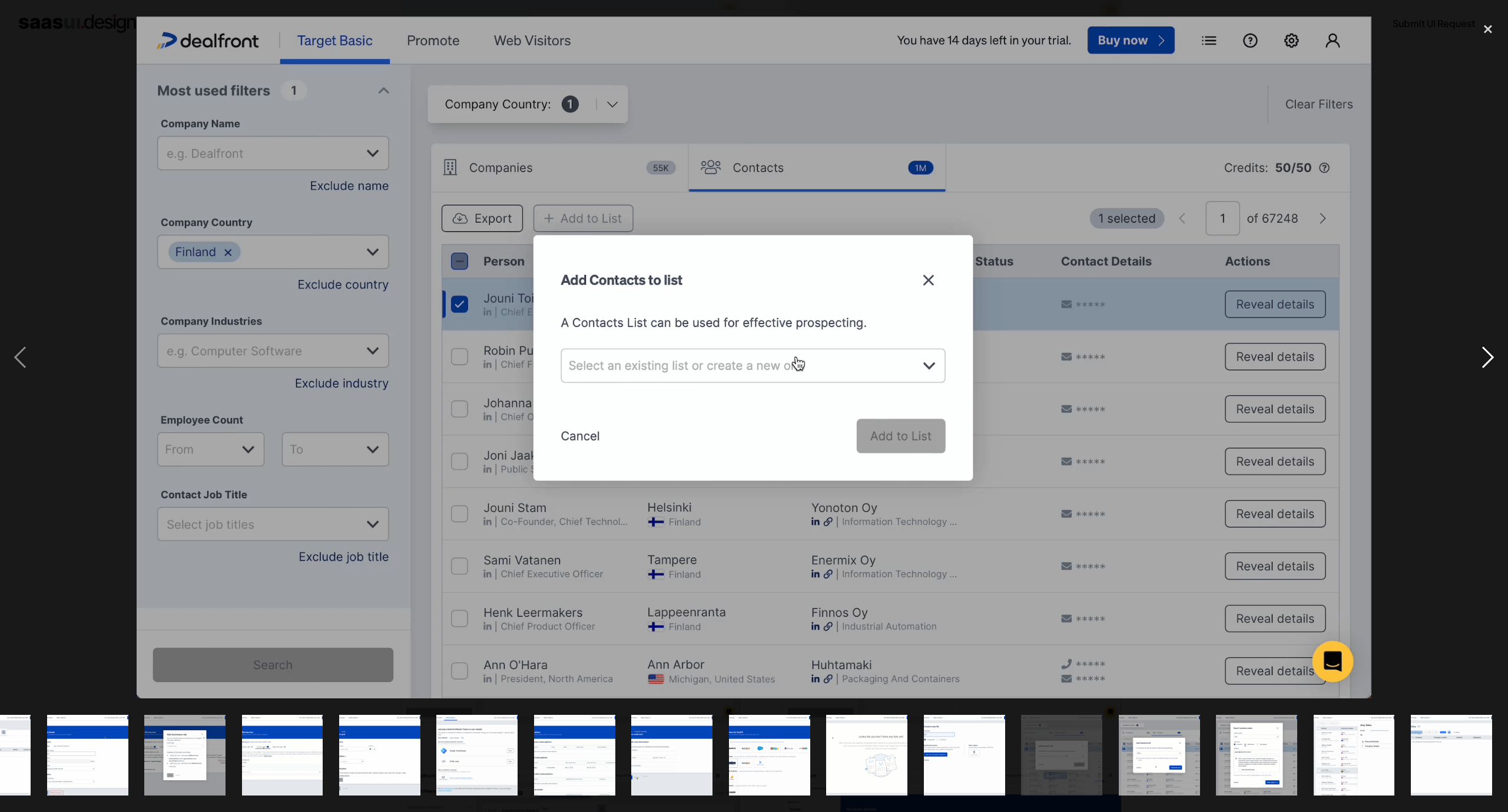
click at [1472, 354] on div "next image" at bounding box center [1487, 357] width 40 height 682
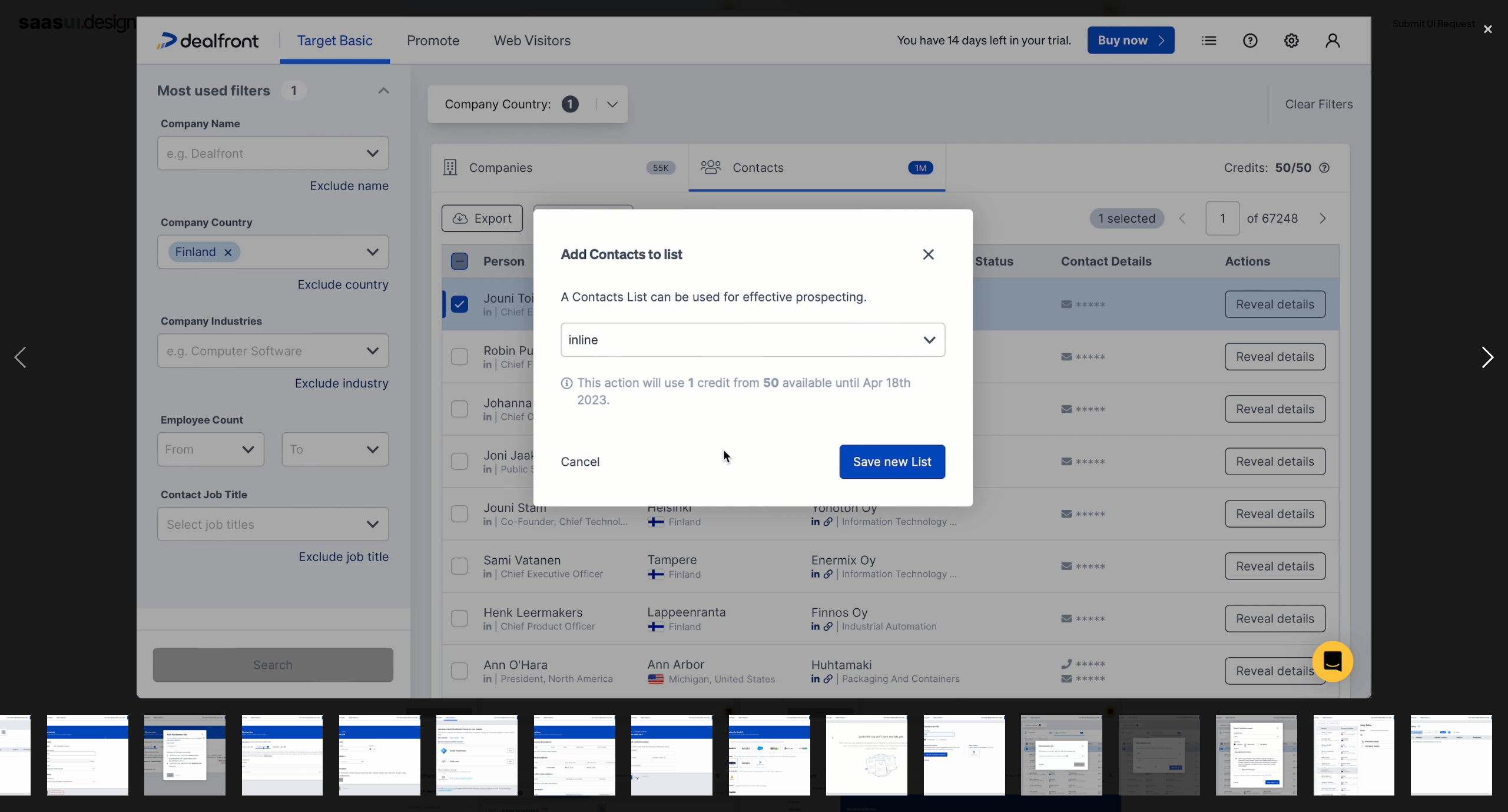
click at [1472, 354] on div "next image" at bounding box center [1487, 357] width 40 height 682
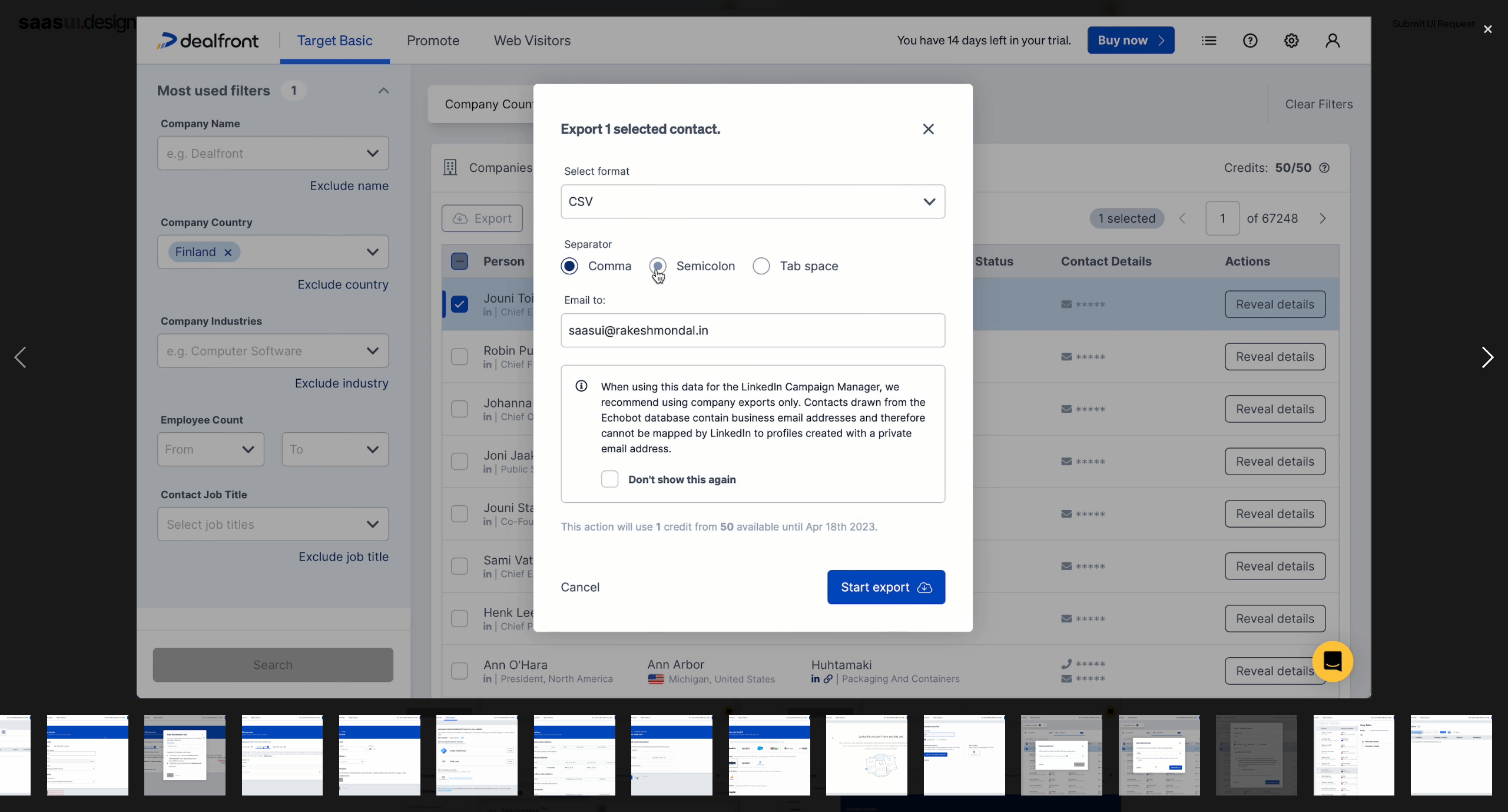
click at [1472, 354] on div "next image" at bounding box center [1487, 357] width 40 height 682
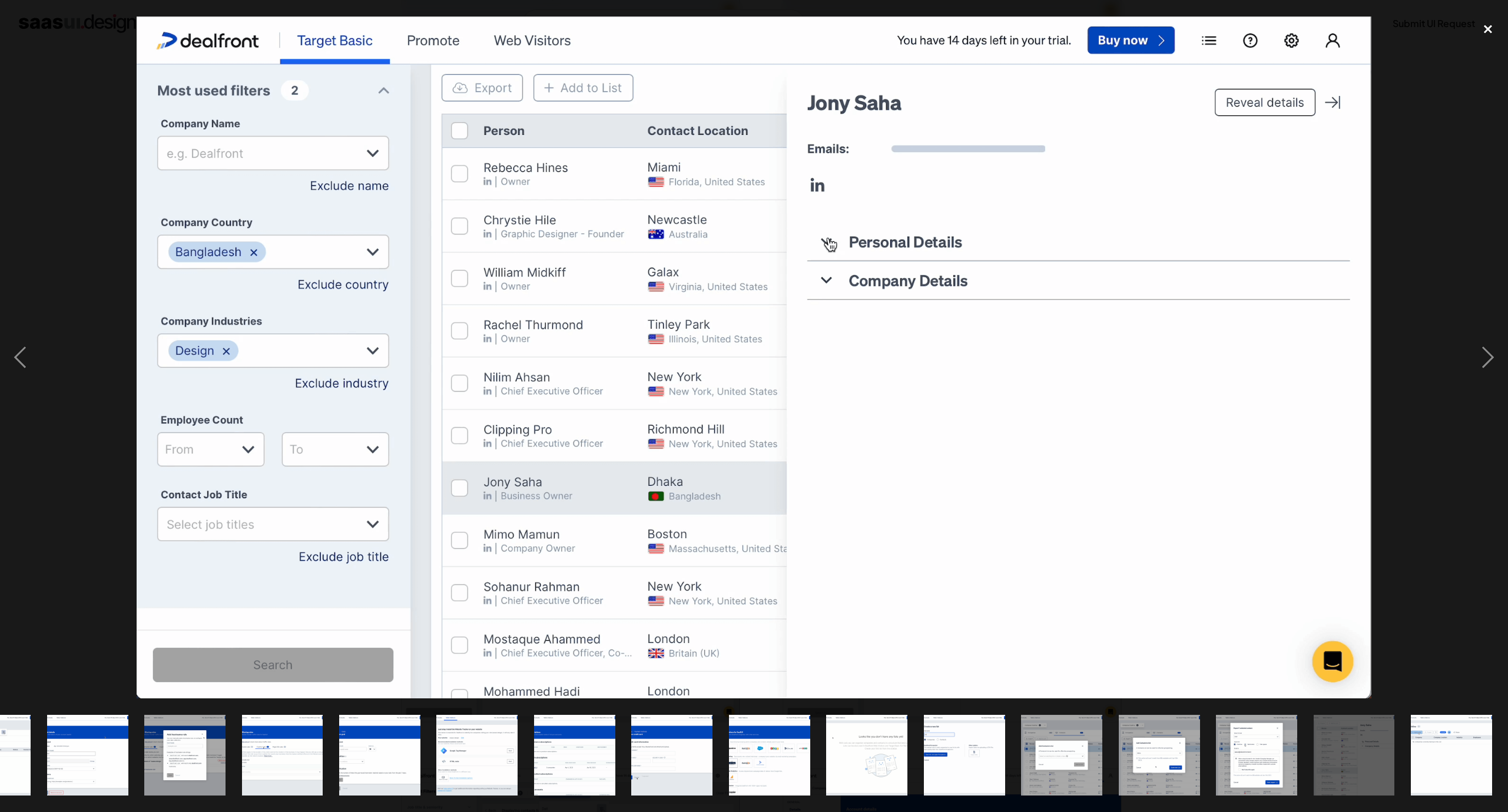
click at [1485, 31] on div "close lightbox" at bounding box center [1487, 30] width 40 height 26
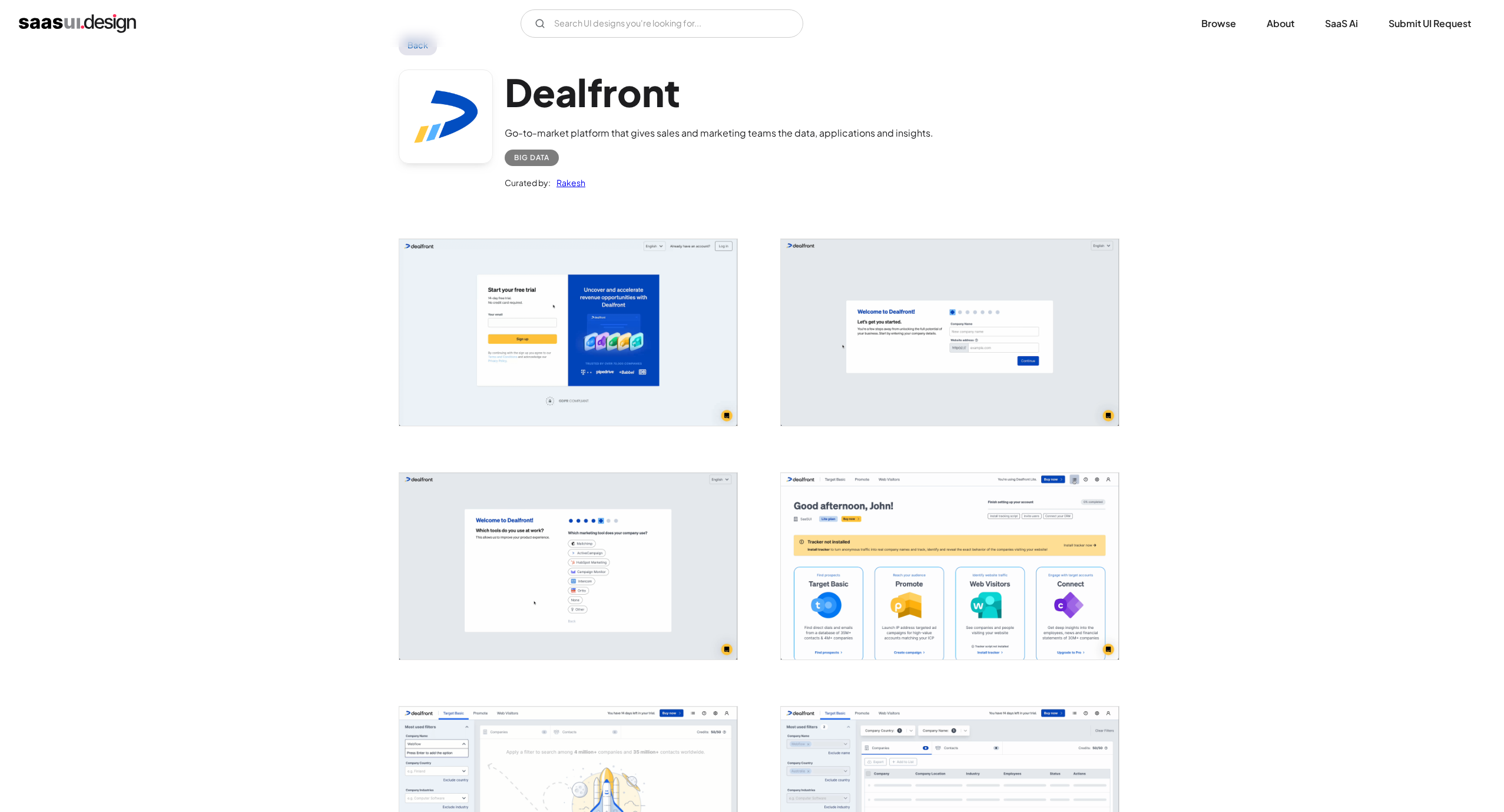
scroll to position [0, 0]
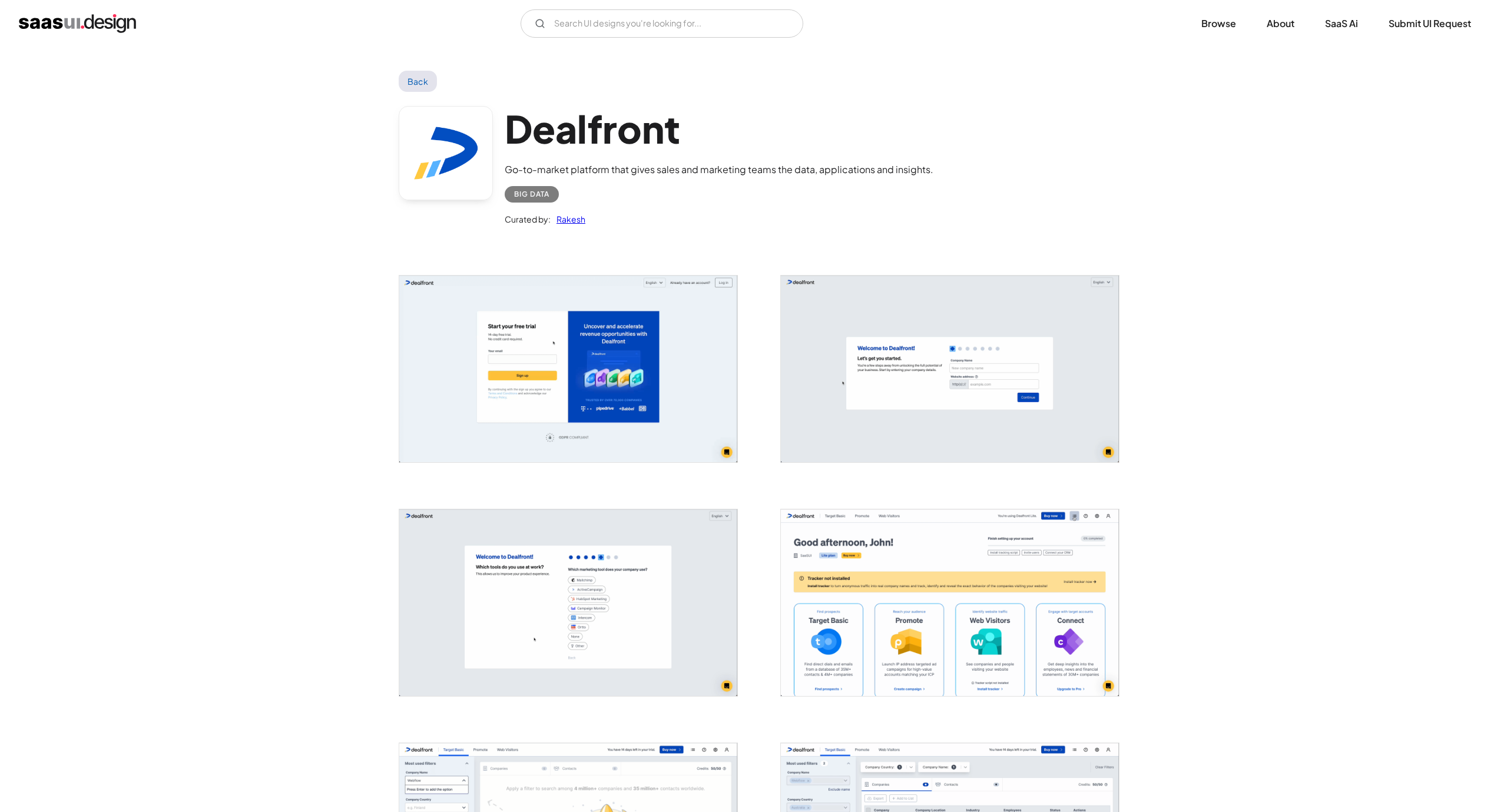
click at [412, 79] on link "Back" at bounding box center [418, 81] width 38 height 21
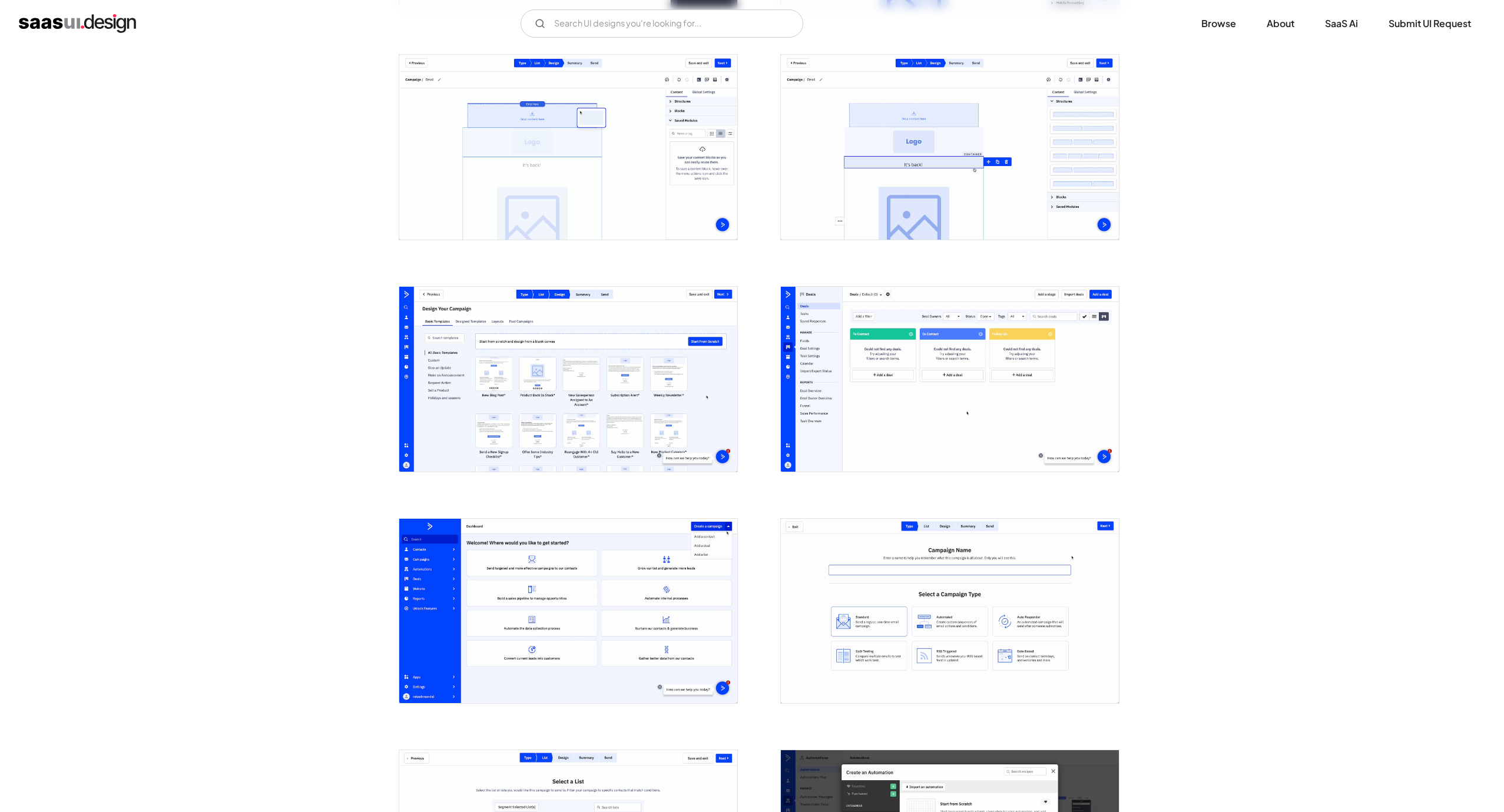
scroll to position [1412, 0]
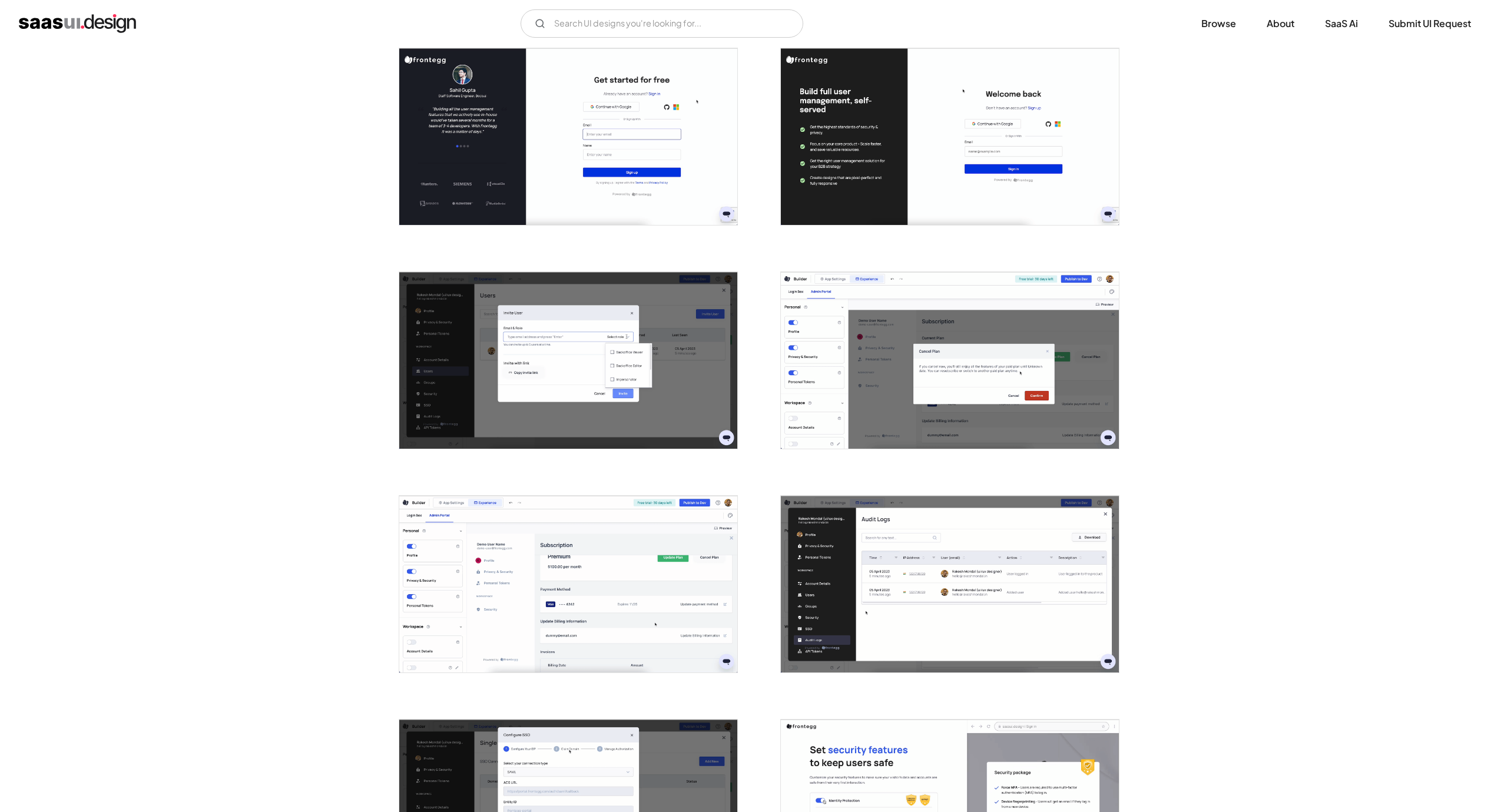
scroll to position [530, 0]
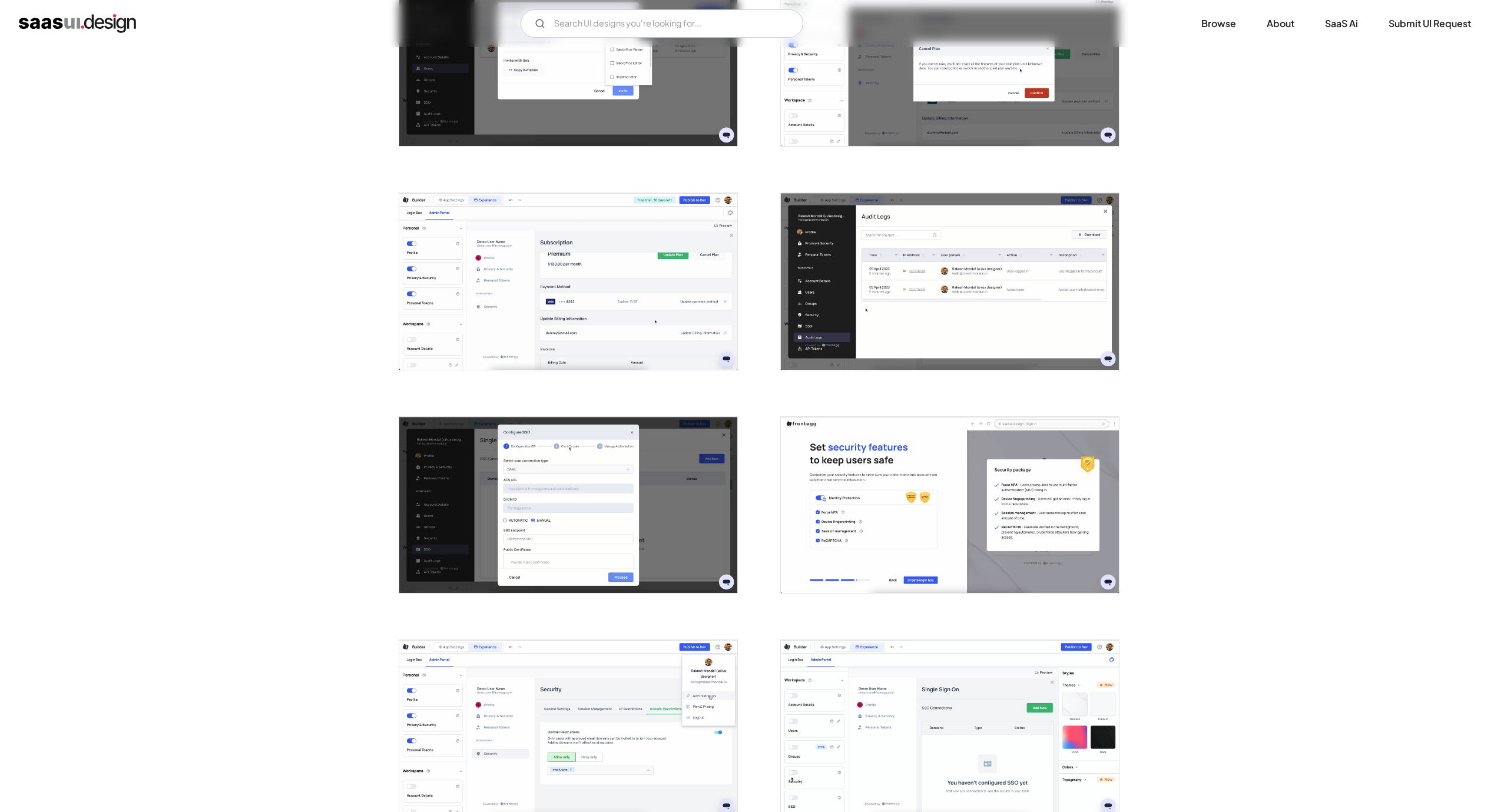
click at [584, 277] on img "open lightbox" at bounding box center [567, 281] width 338 height 176
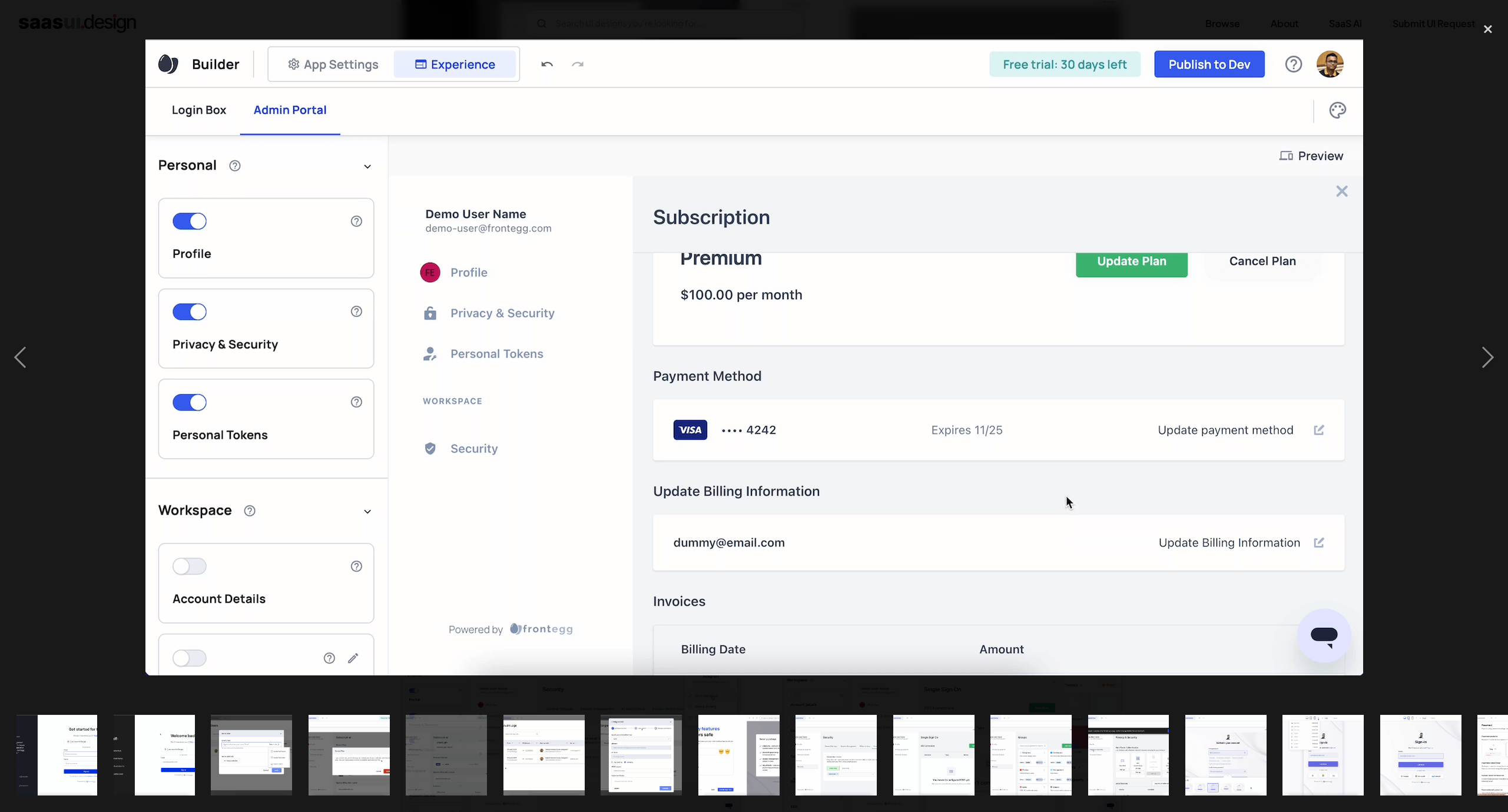
click at [1464, 191] on div at bounding box center [754, 357] width 1508 height 682
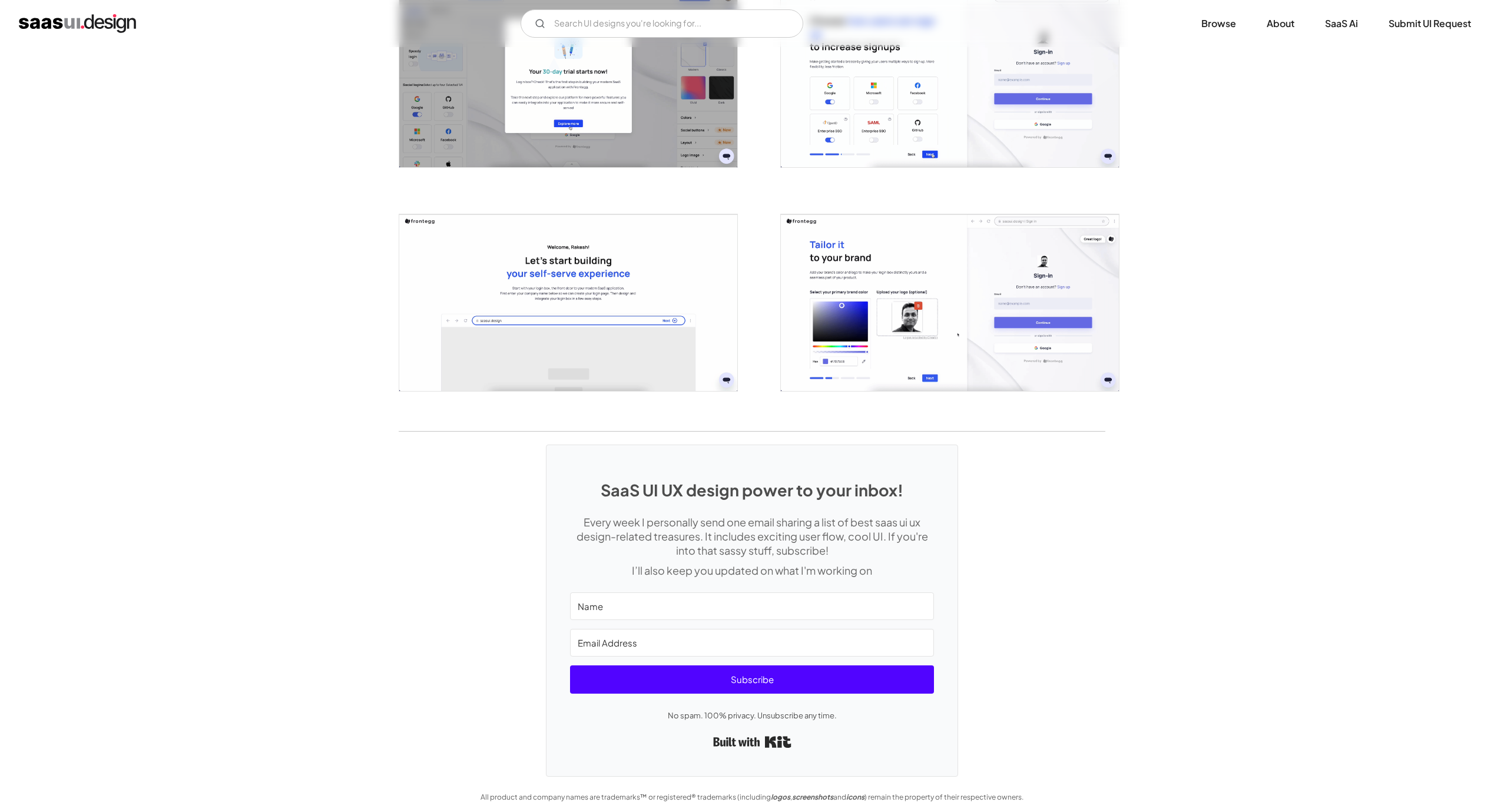
scroll to position [2526, 0]
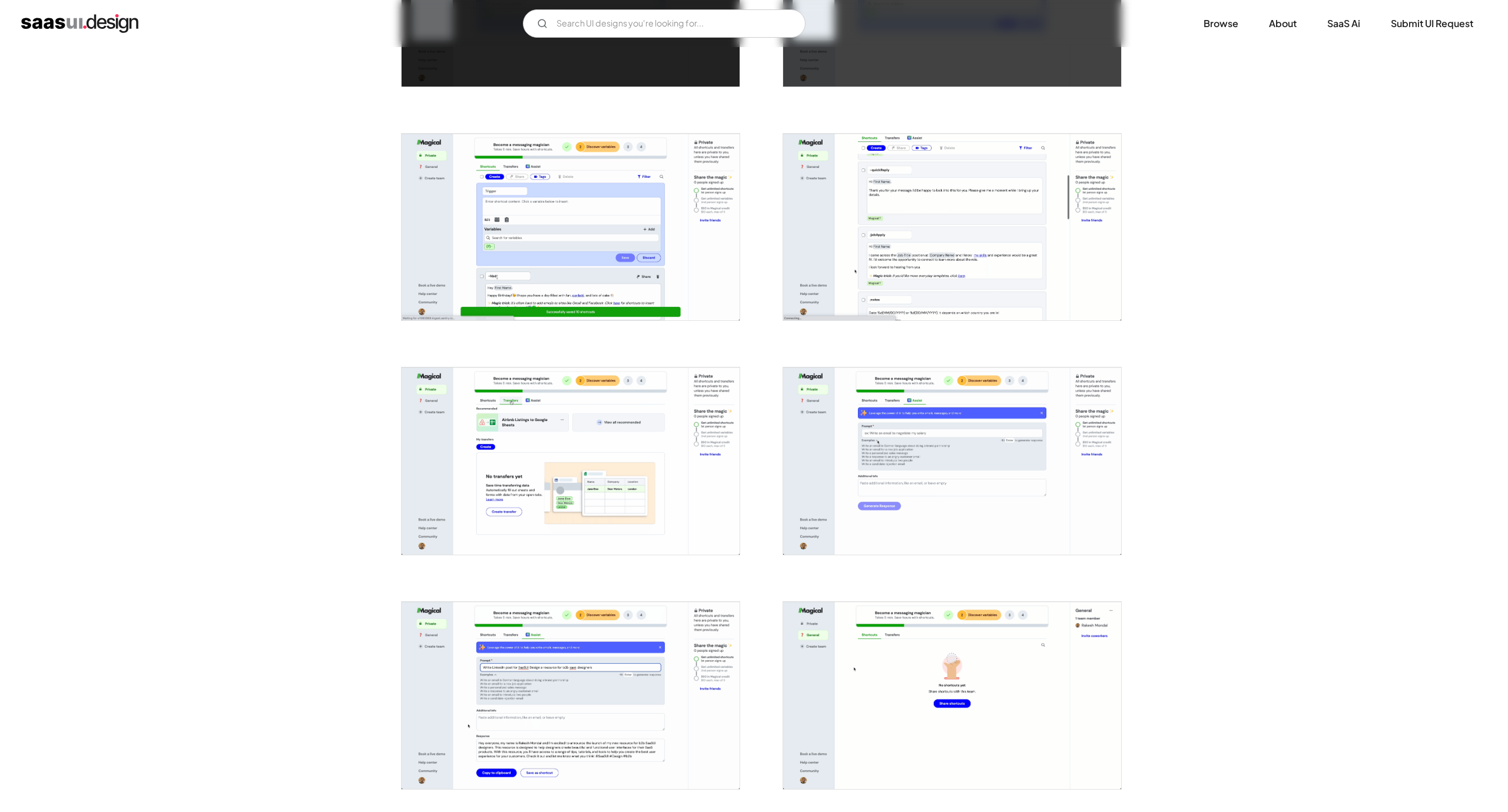
scroll to position [1324, 0]
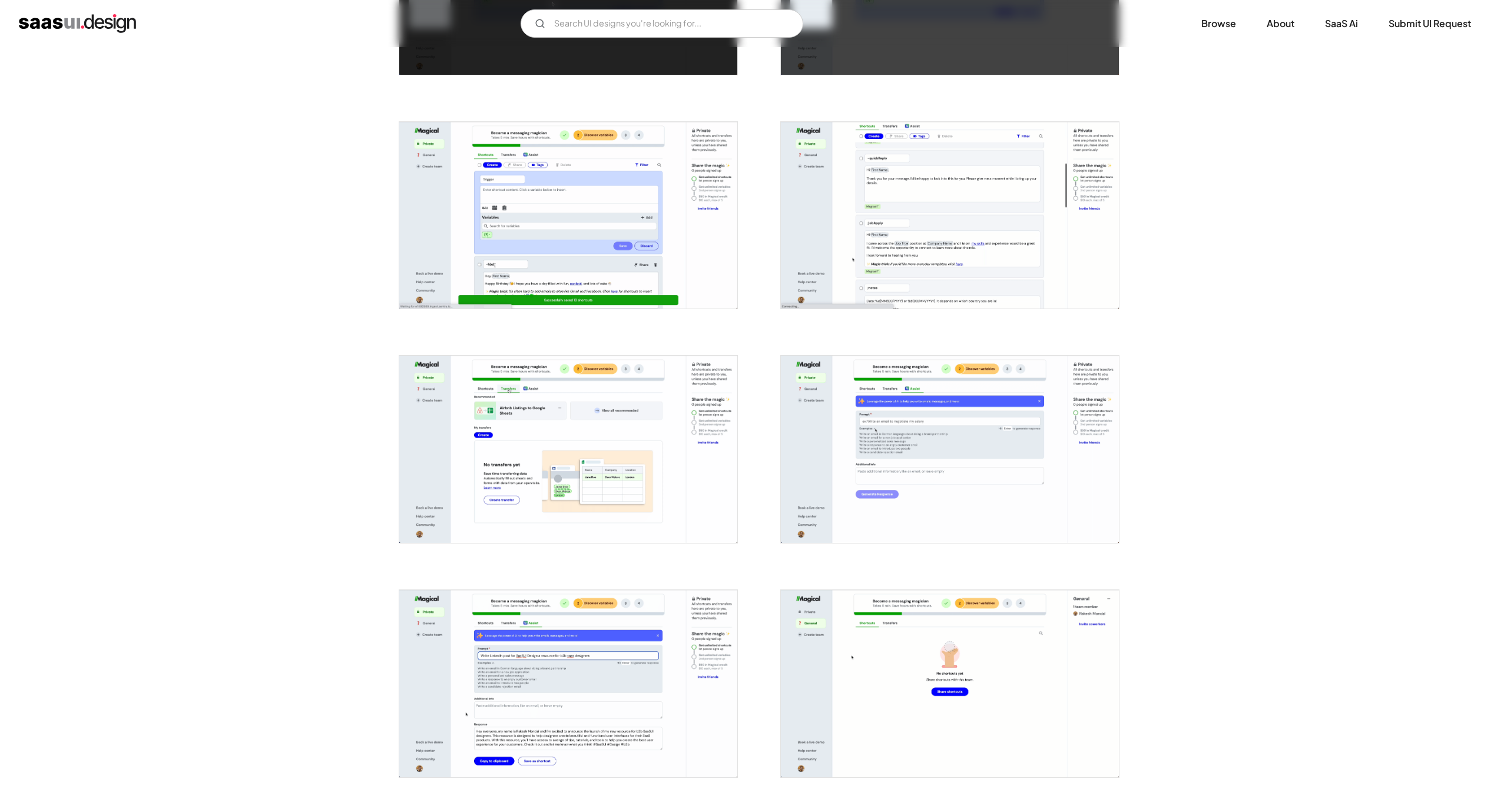
click at [589, 236] on img "open lightbox" at bounding box center [567, 215] width 338 height 188
